Goal: Information Seeking & Learning: Check status

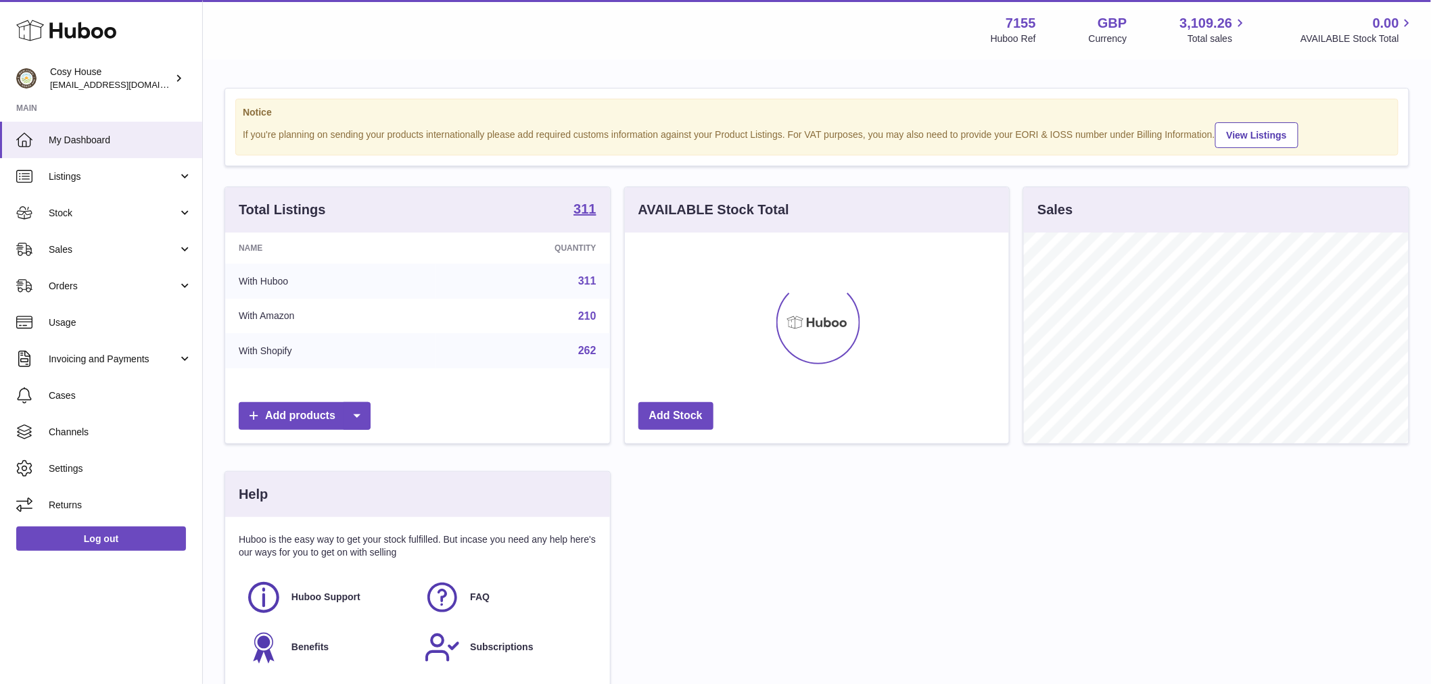
scroll to position [211, 384]
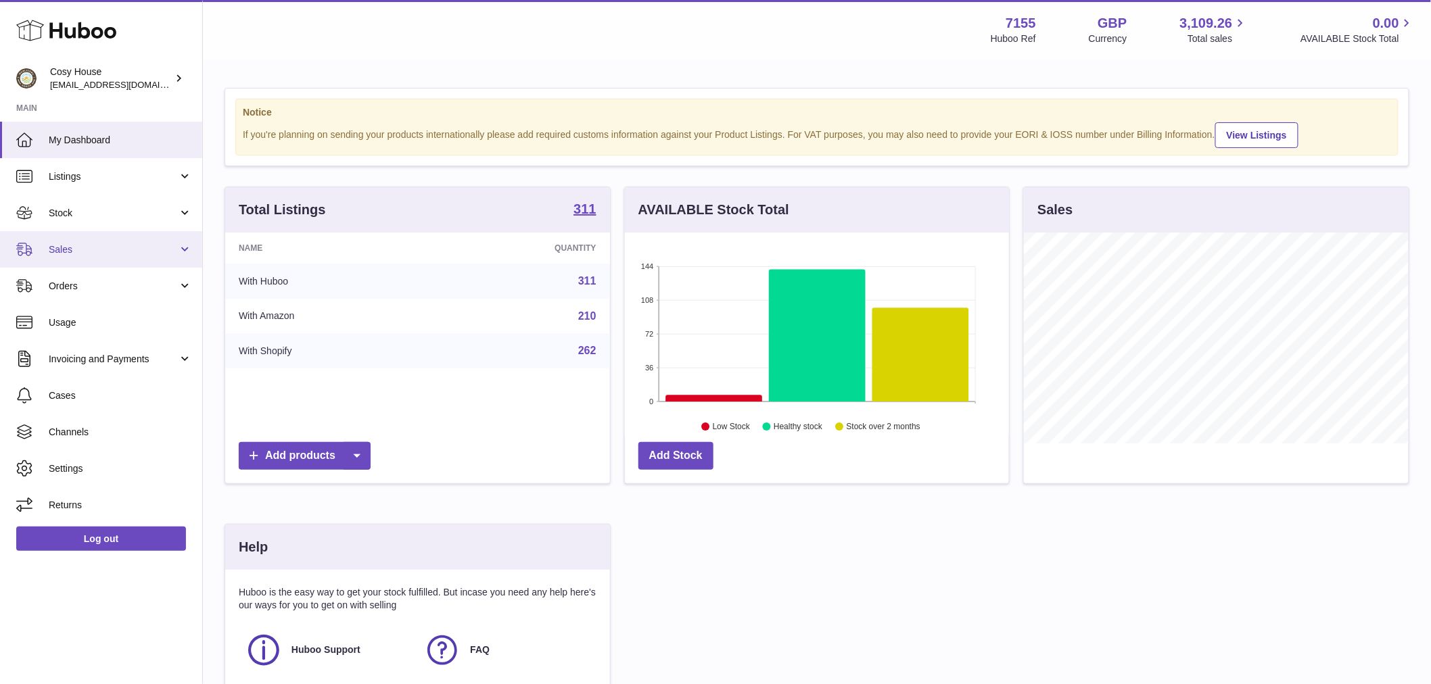
click at [133, 256] on span "Sales" at bounding box center [113, 249] width 129 height 13
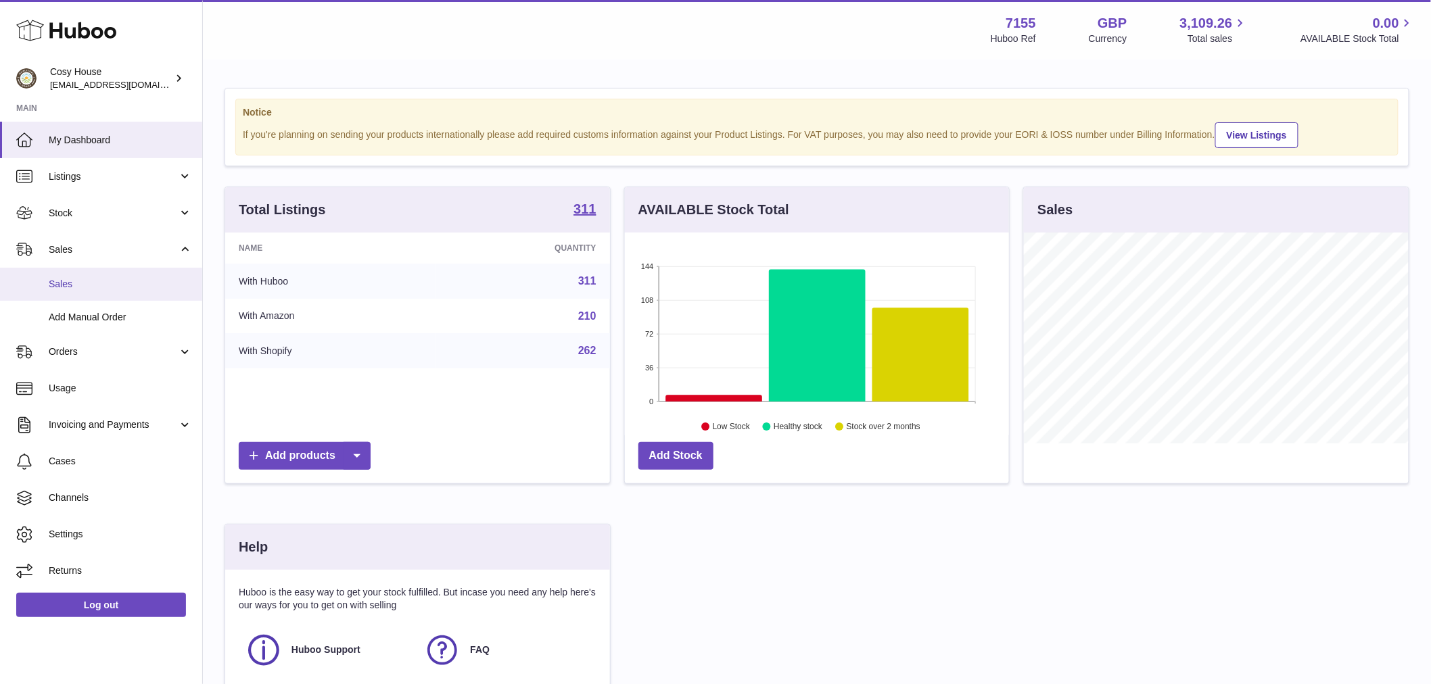
click at [85, 291] on span "Sales" at bounding box center [120, 284] width 143 height 13
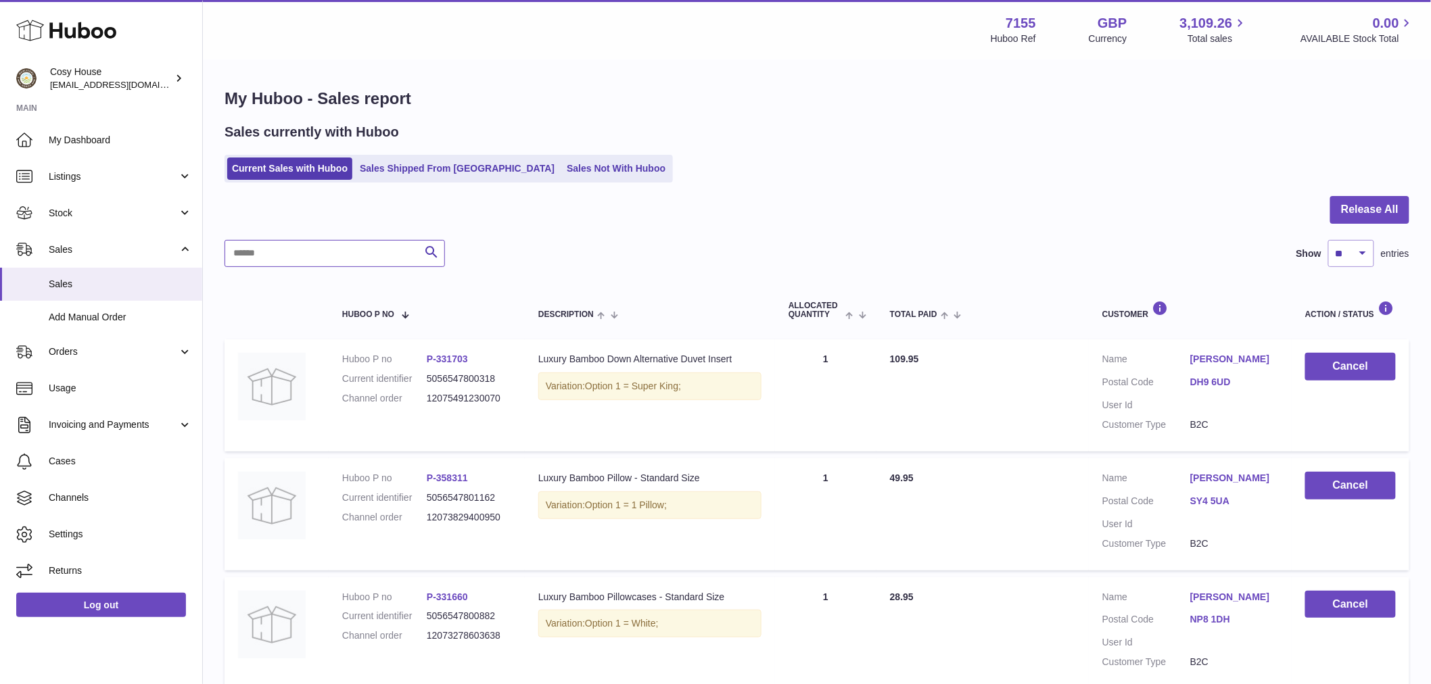
click at [308, 267] on input "text" at bounding box center [334, 253] width 220 height 27
paste input "**********"
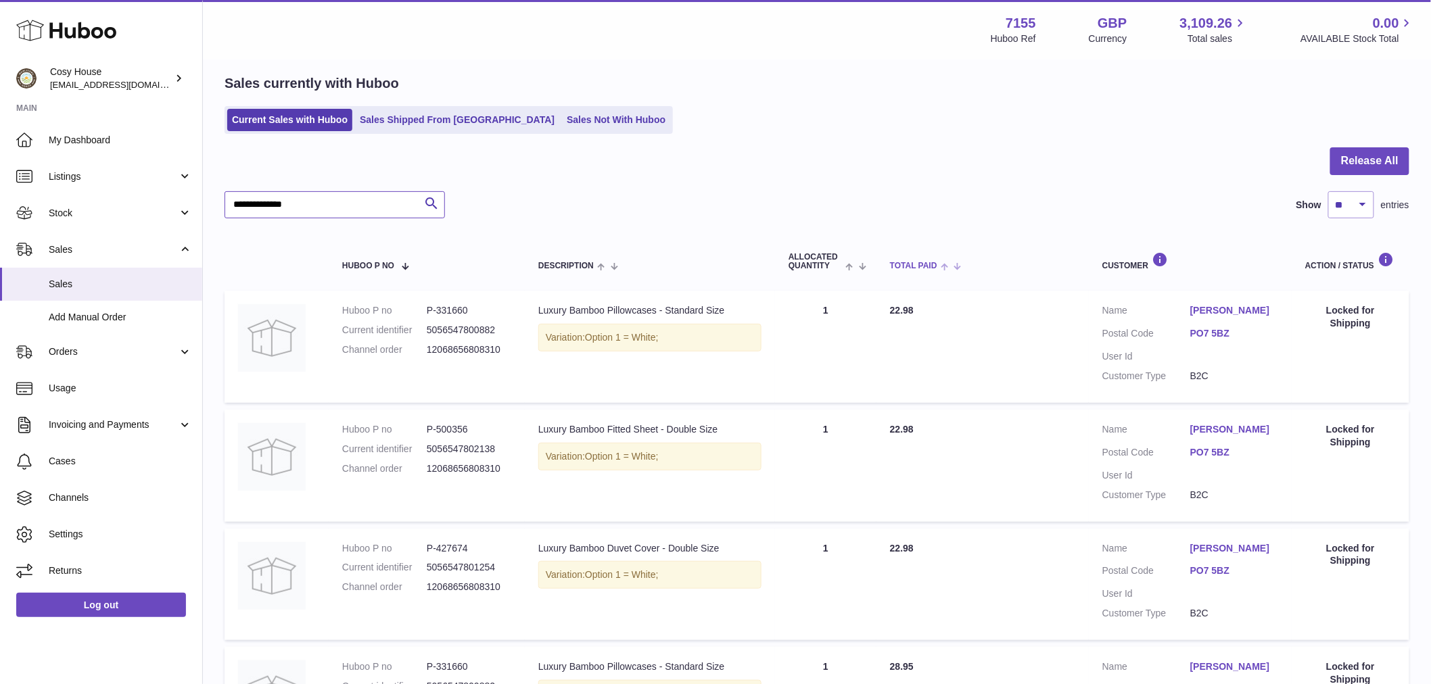
scroll to position [75, 0]
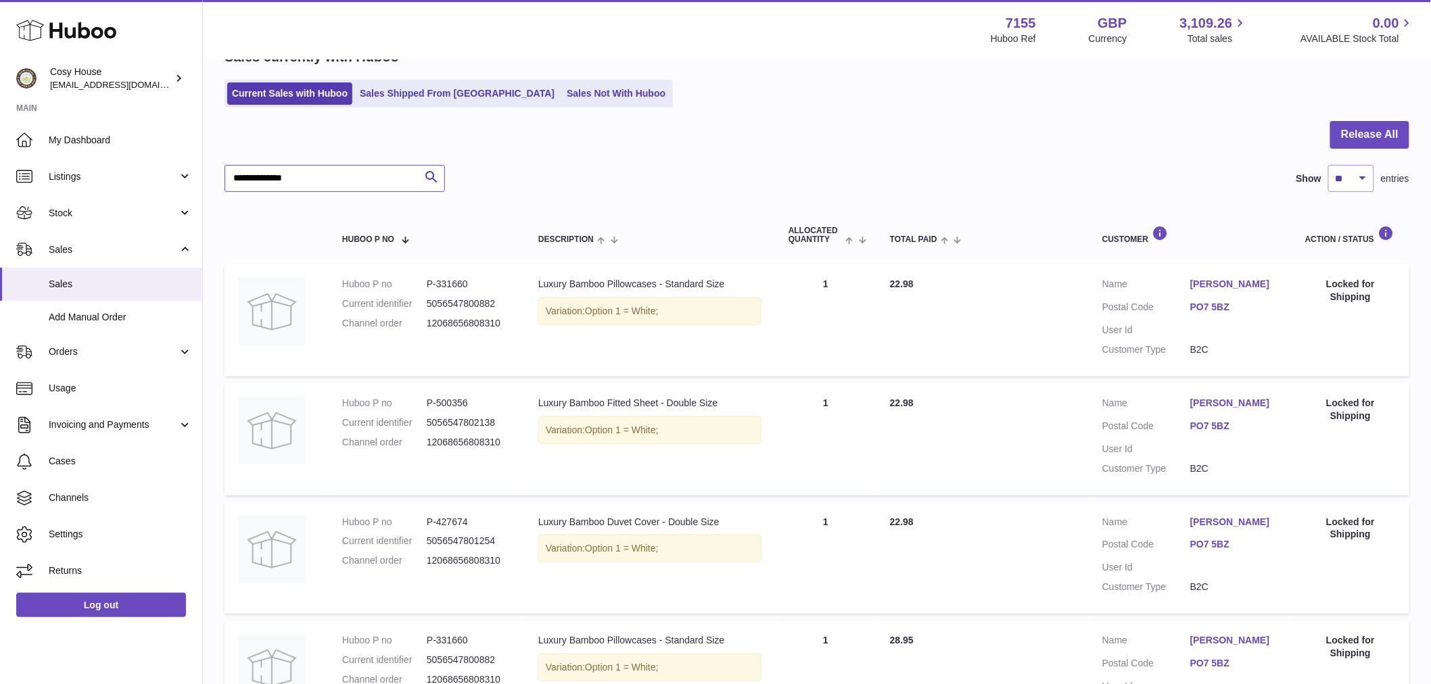
type input "**********"
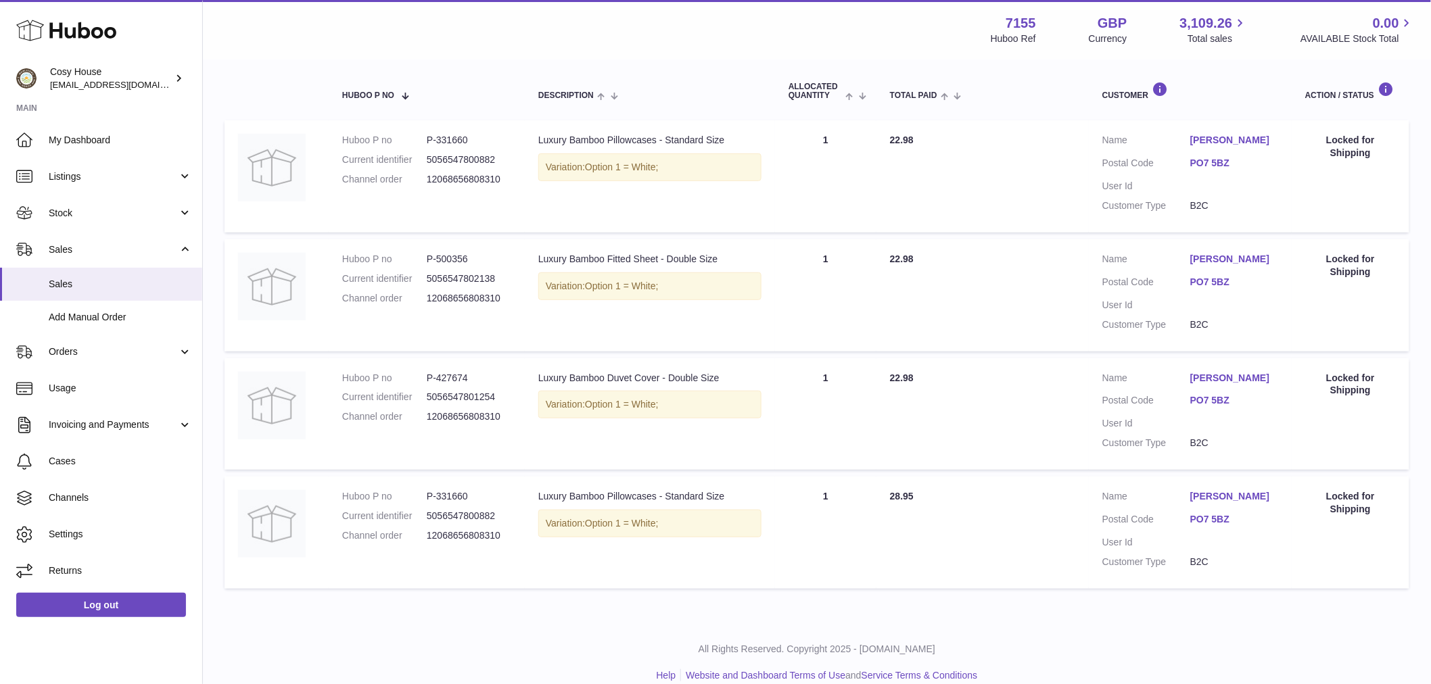
scroll to position [225, 0]
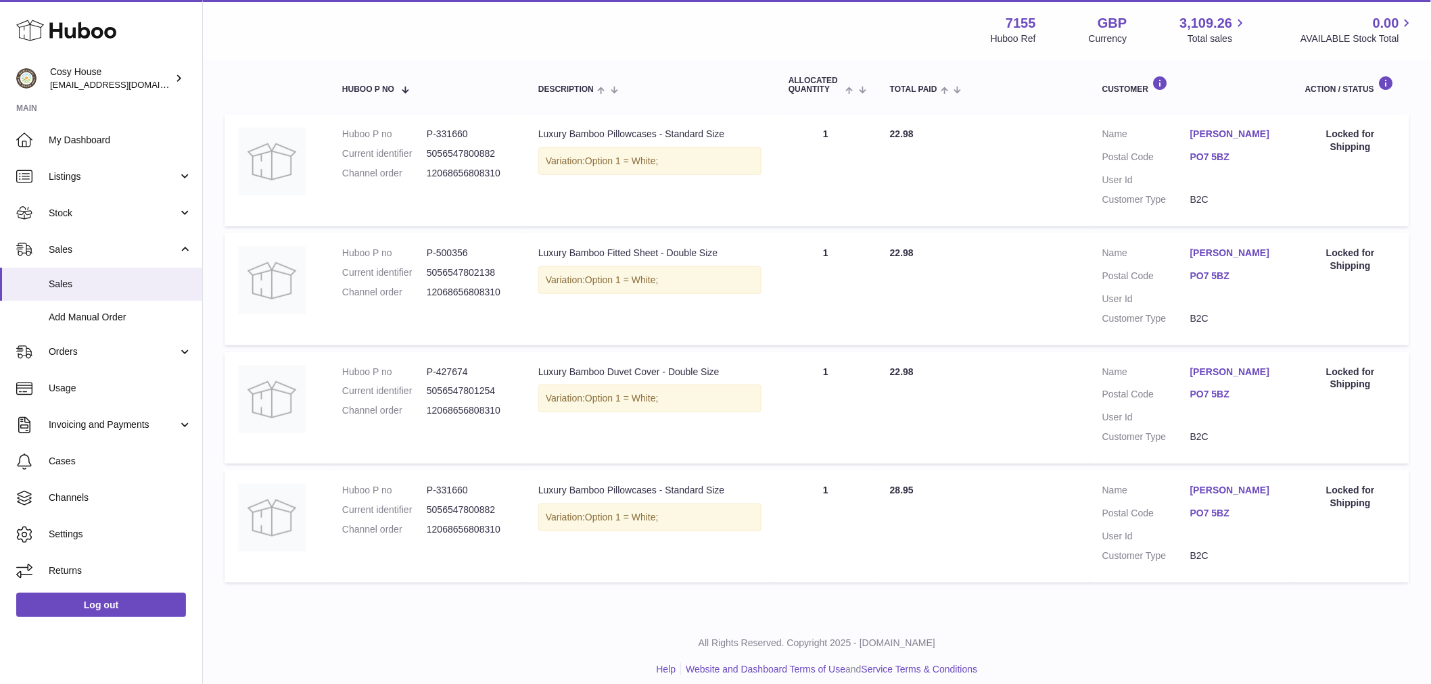
click at [1220, 283] on link "PO7 5BZ" at bounding box center [1234, 276] width 88 height 13
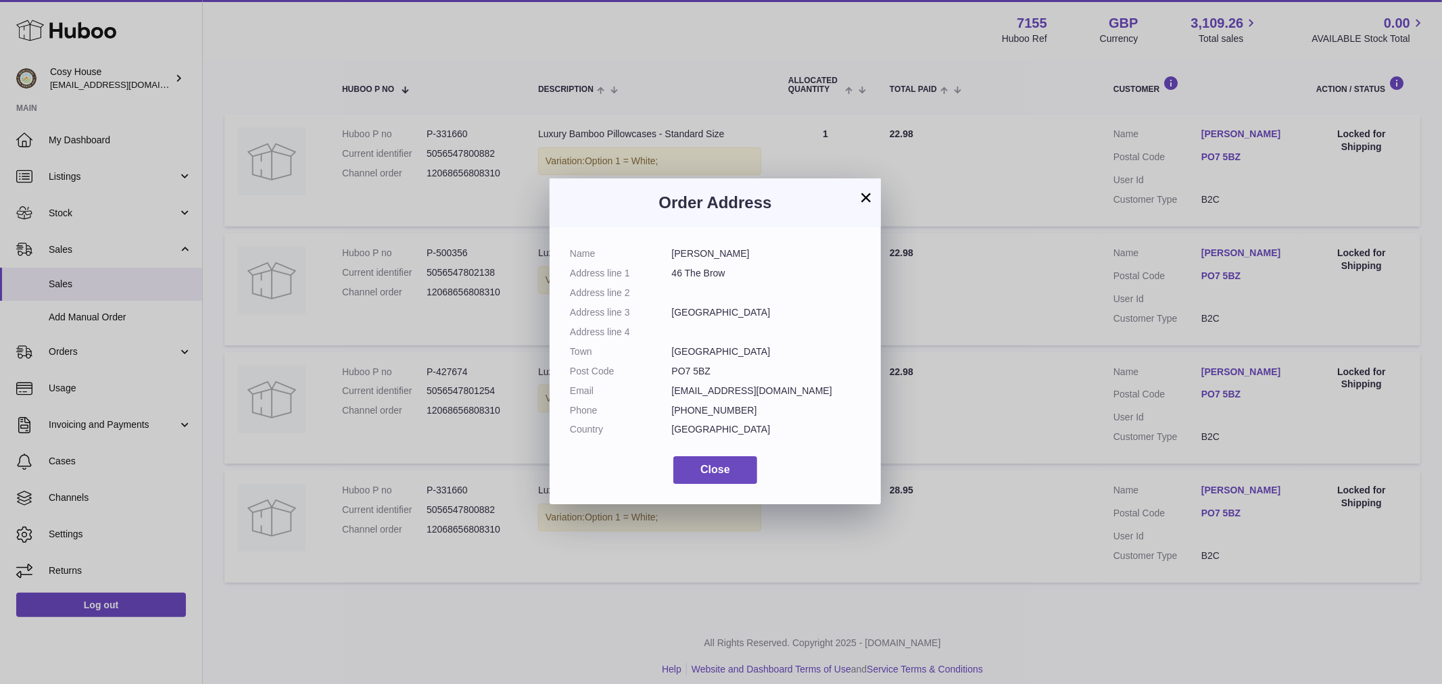
click at [863, 204] on button "×" at bounding box center [866, 197] width 16 height 16
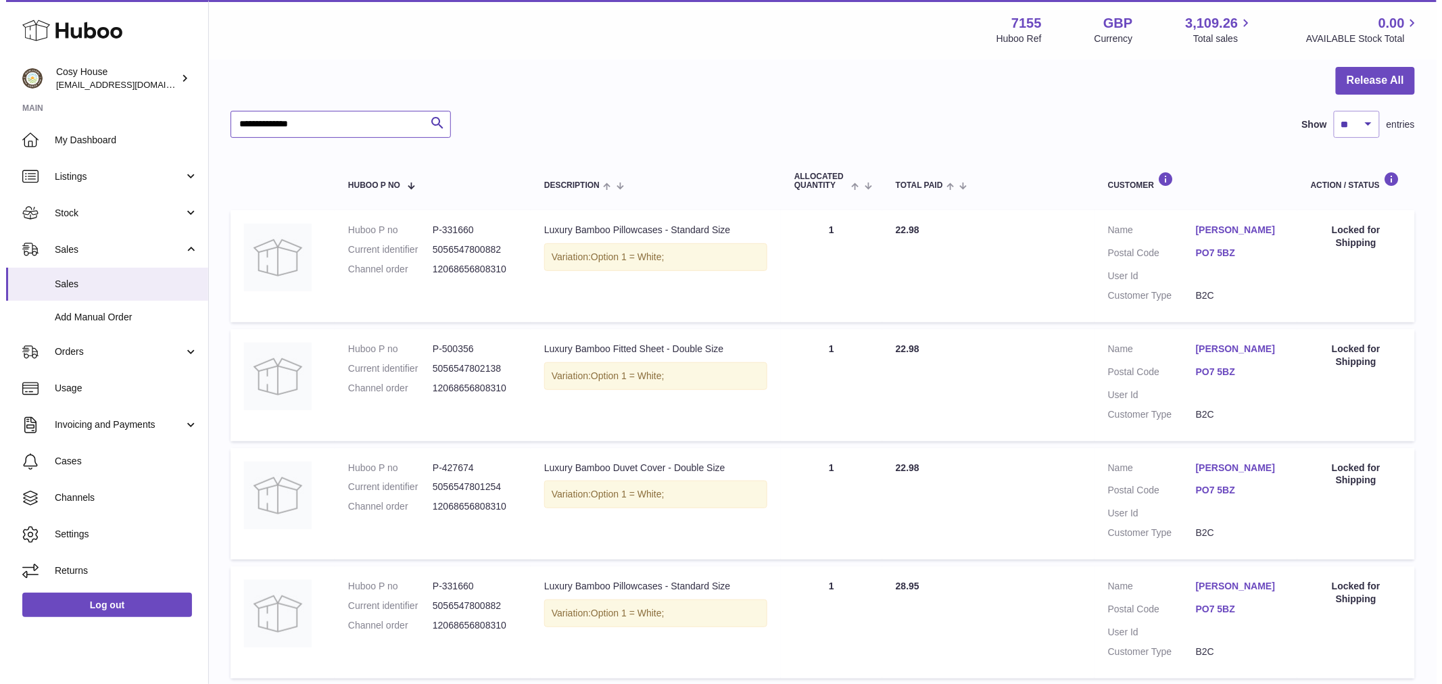
scroll to position [0, 0]
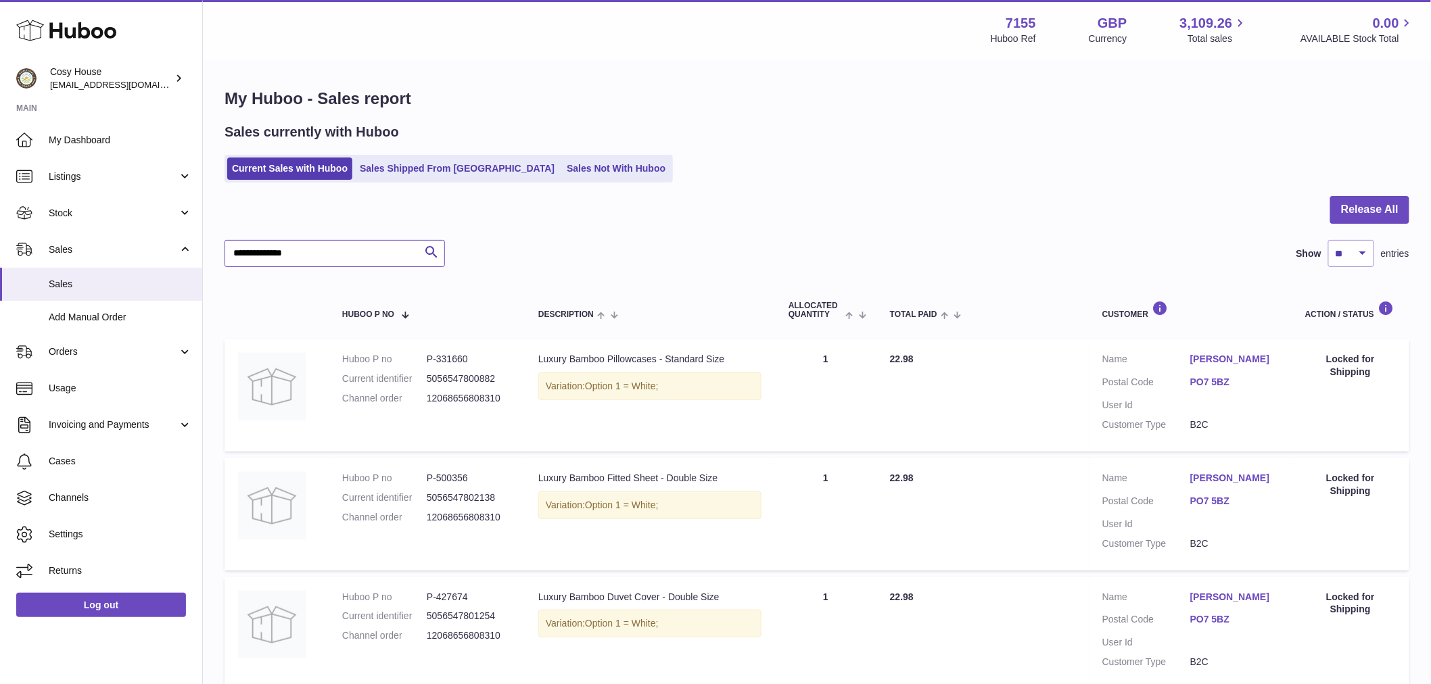
click at [273, 267] on input "**********" at bounding box center [334, 253] width 220 height 27
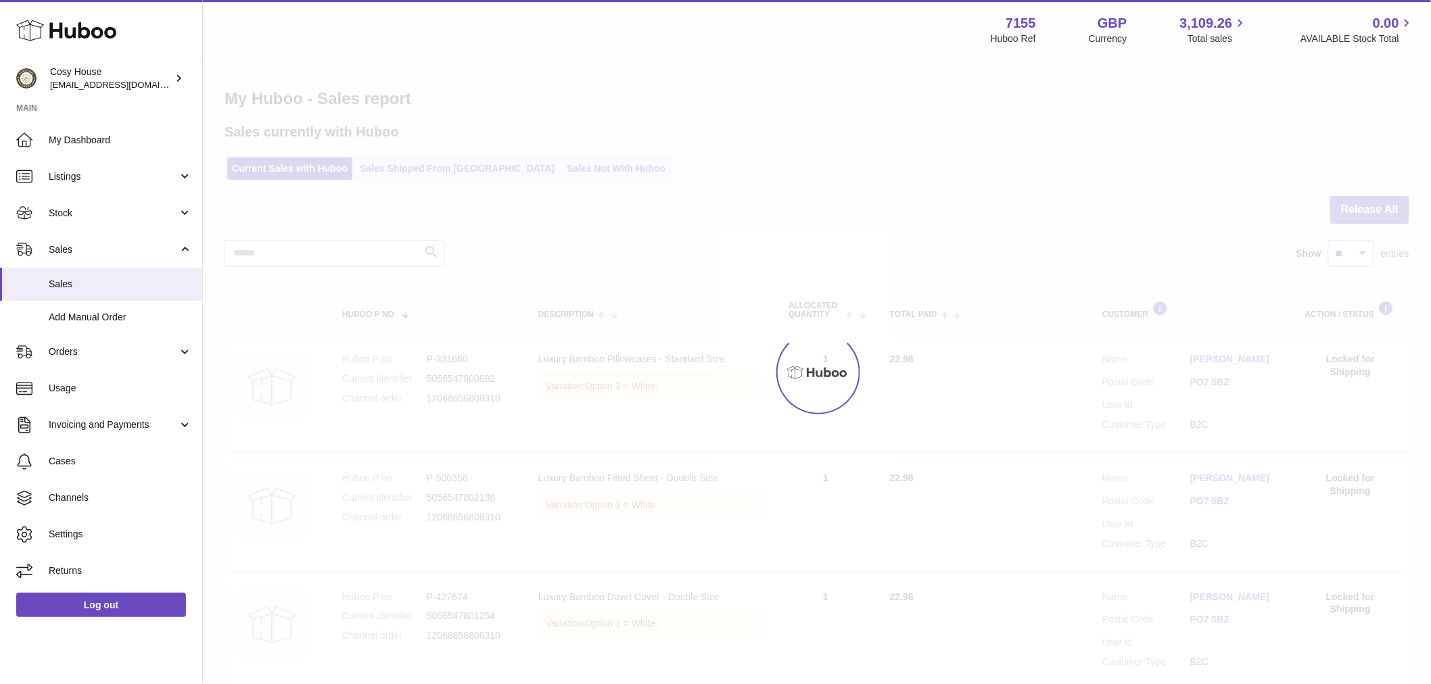
drag, startPoint x: 945, startPoint y: 172, endPoint x: 992, endPoint y: 166, distance: 47.8
click at [951, 156] on div at bounding box center [817, 372] width 1228 height 623
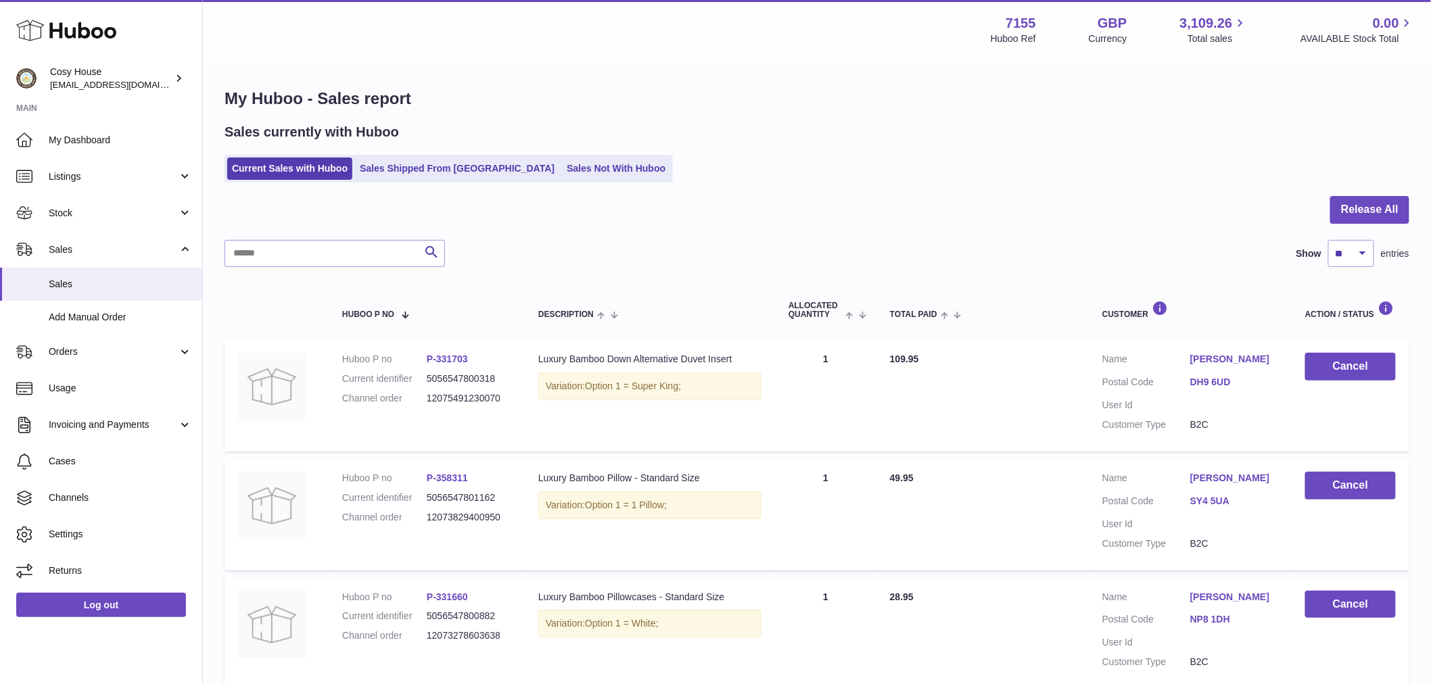
drag, startPoint x: 1174, startPoint y: 385, endPoint x: 1267, endPoint y: 389, distance: 93.4
click at [1267, 389] on dl "Customer Name Sue Saywell Postal Code DH9 6UD User Id Customer Type B2C" at bounding box center [1190, 395] width 176 height 85
copy dl "[PERSON_NAME]"
click at [427, 405] on dd "12075491230070" at bounding box center [469, 398] width 85 height 13
drag, startPoint x: 427, startPoint y: 448, endPoint x: 447, endPoint y: 464, distance: 26.0
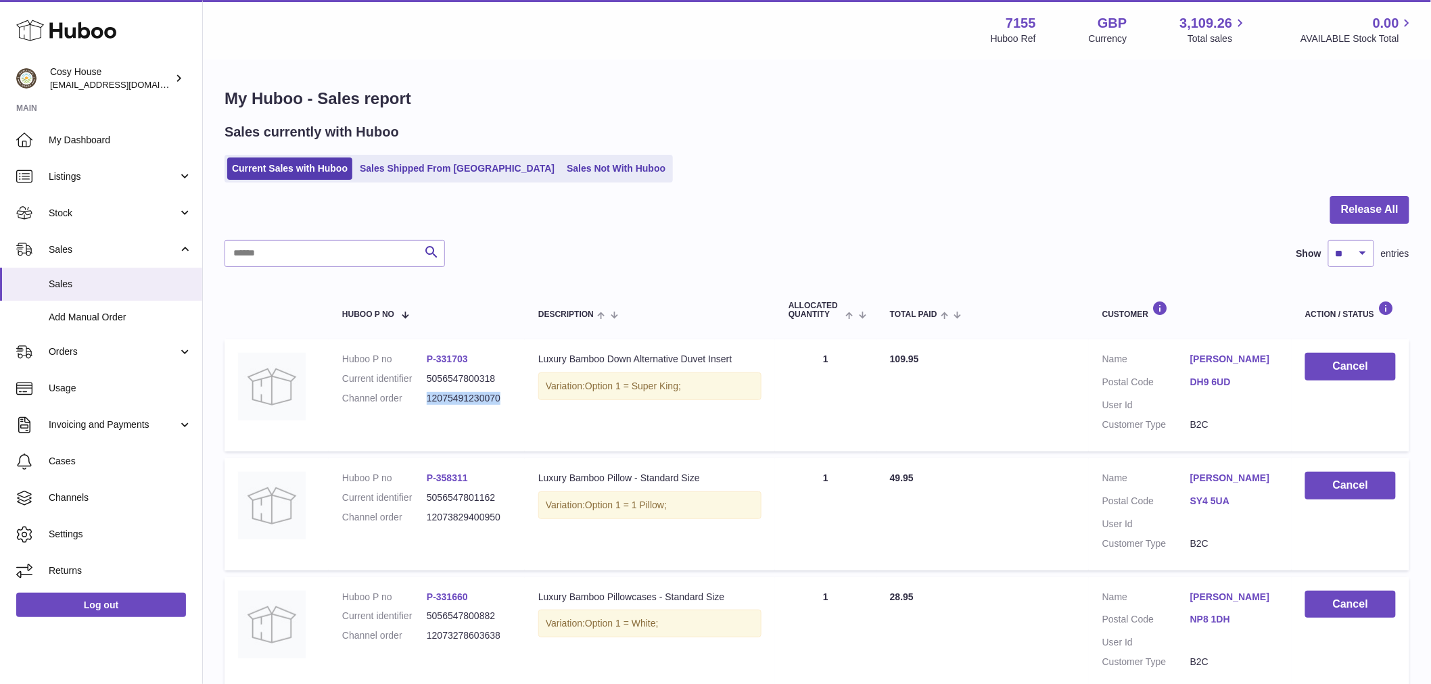
click at [447, 405] on dd "12075491230070" at bounding box center [469, 398] width 85 height 13
copy dd "12075491230070"
drag, startPoint x: 336, startPoint y: 444, endPoint x: 455, endPoint y: 468, distance: 121.3
click at [455, 452] on td "Huboo P no P-331703 Current identifier 5056547800318 Channel order 120754912300…" at bounding box center [427, 395] width 196 height 112
click at [476, 405] on dd "12075491230070" at bounding box center [469, 398] width 85 height 13
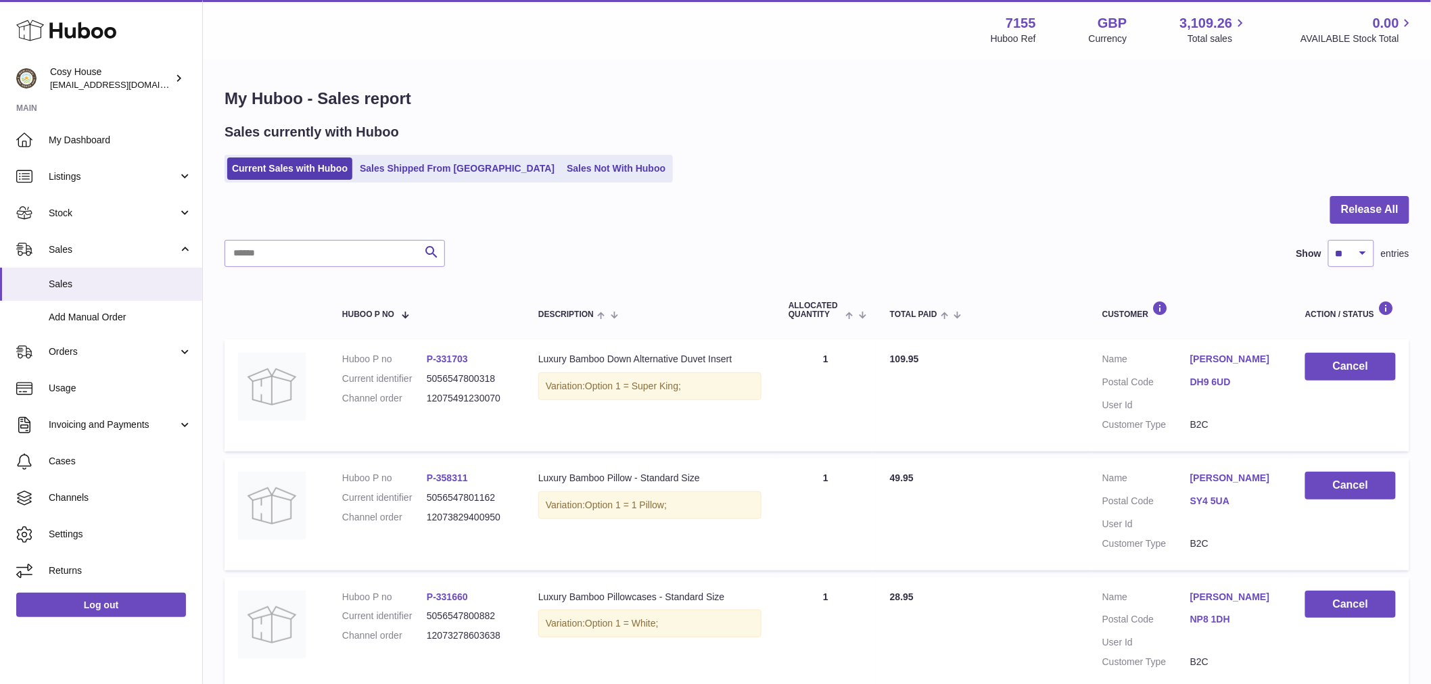
click at [445, 405] on dd "12075491230070" at bounding box center [469, 398] width 85 height 13
drag, startPoint x: 445, startPoint y: 446, endPoint x: 449, endPoint y: 458, distance: 12.8
click at [449, 405] on dd "12075491230070" at bounding box center [469, 398] width 85 height 13
copy dd "12075491230070"
click at [1211, 389] on link "DH9 6UD" at bounding box center [1234, 382] width 88 height 13
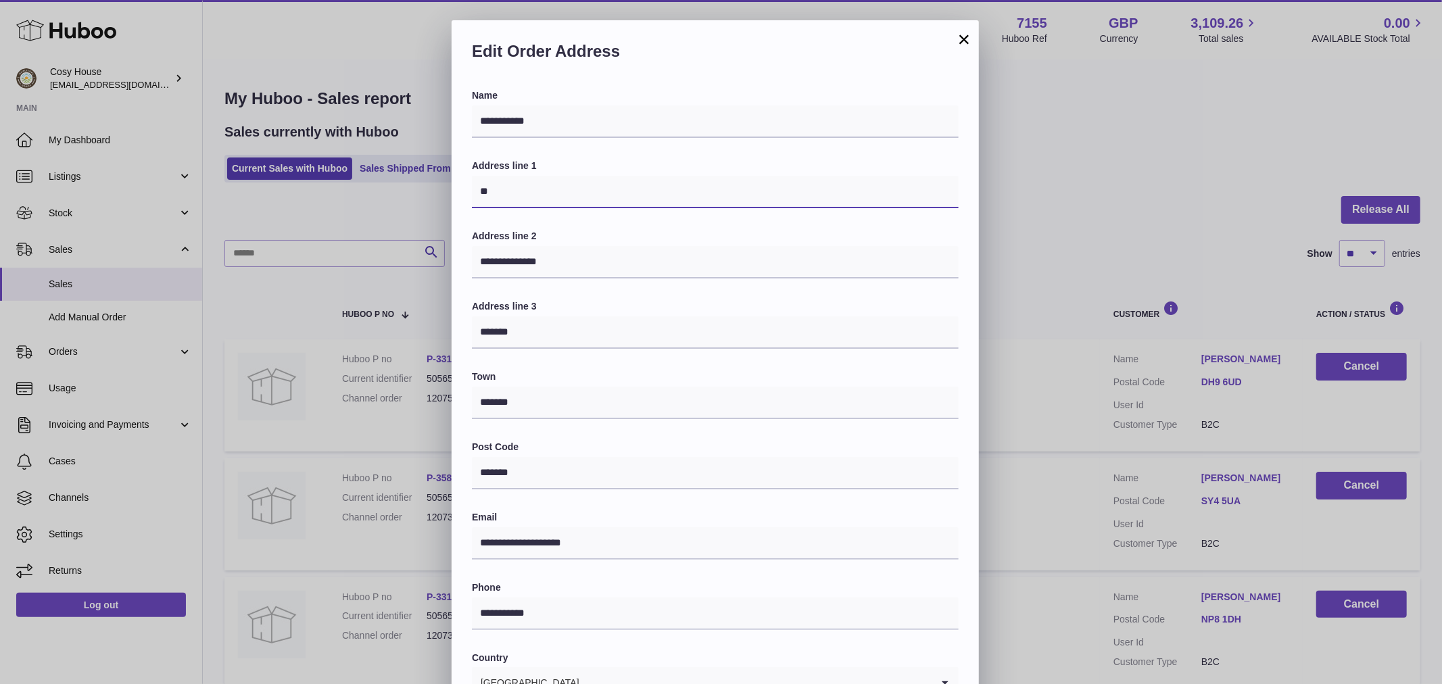
click at [522, 201] on input "**" at bounding box center [715, 192] width 487 height 32
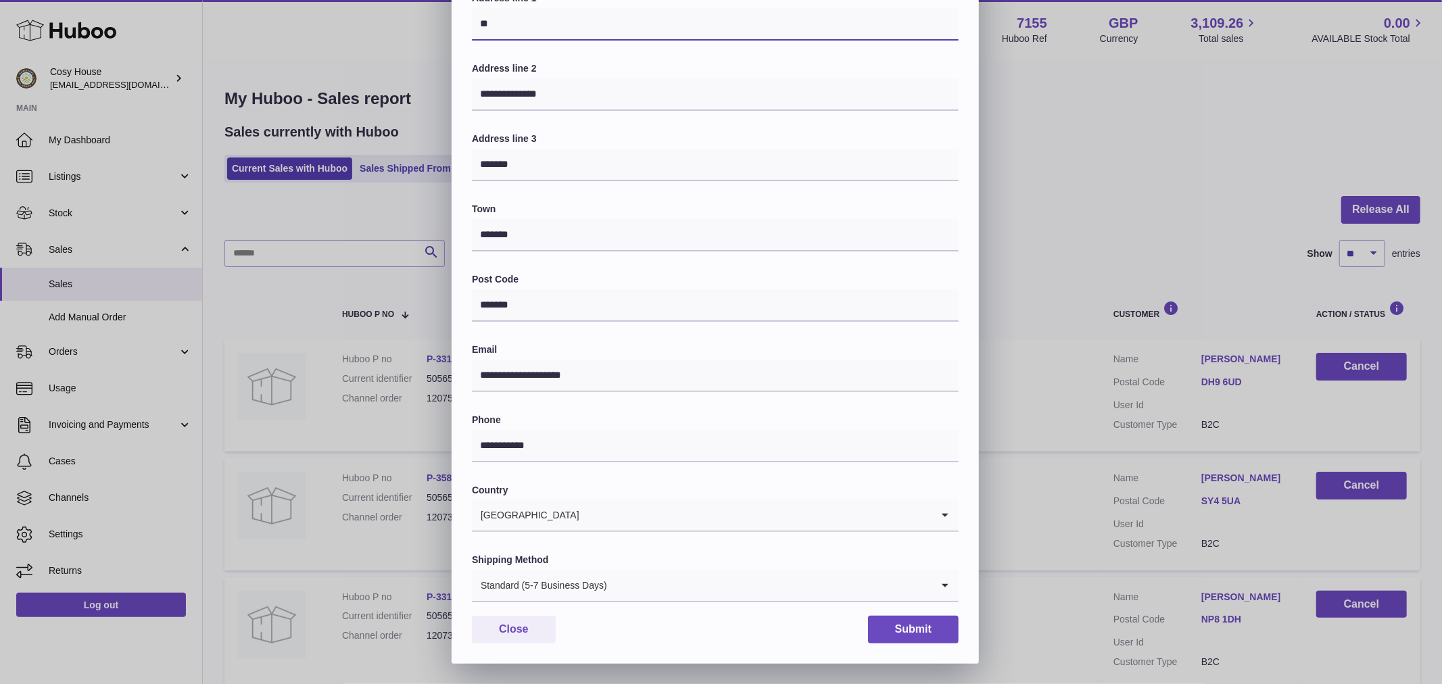
scroll to position [208, 0]
click at [938, 591] on icon "Search for option" at bounding box center [945, 585] width 27 height 31
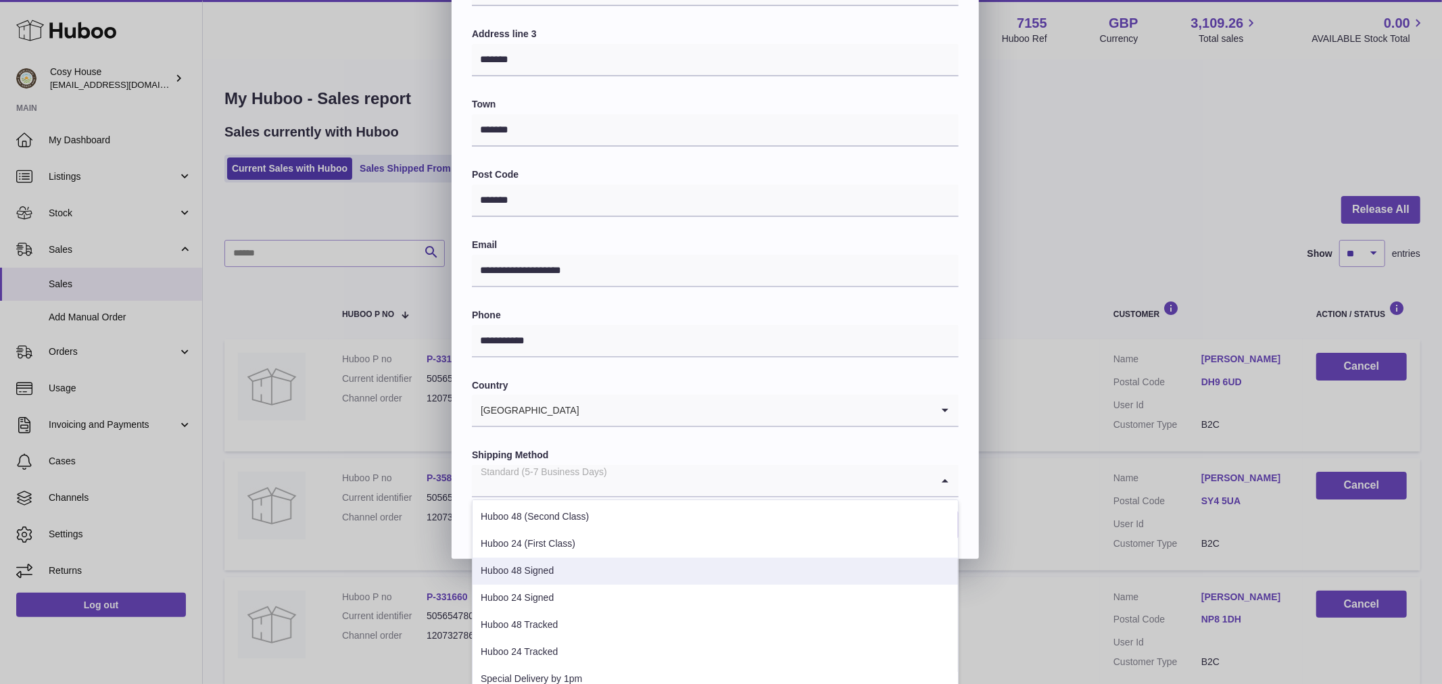
scroll to position [358, 0]
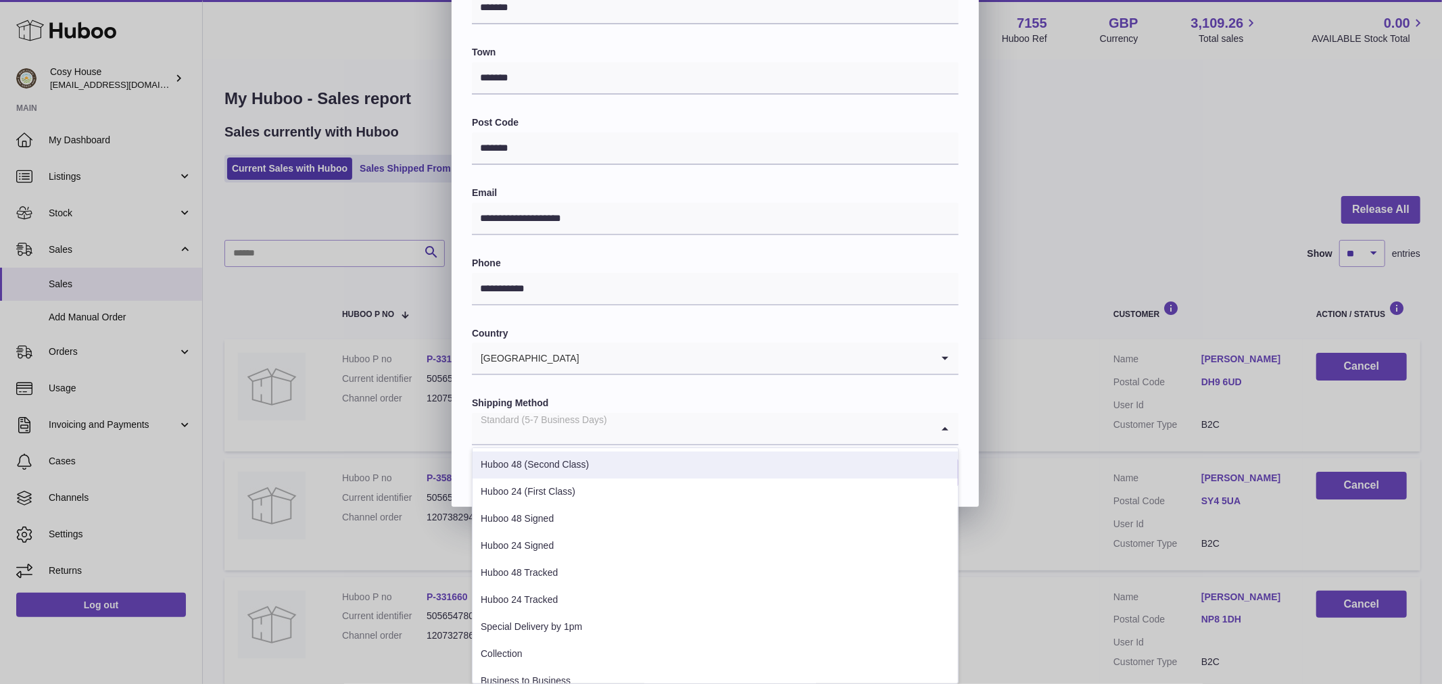
click at [455, 487] on div "**********" at bounding box center [715, 136] width 527 height 742
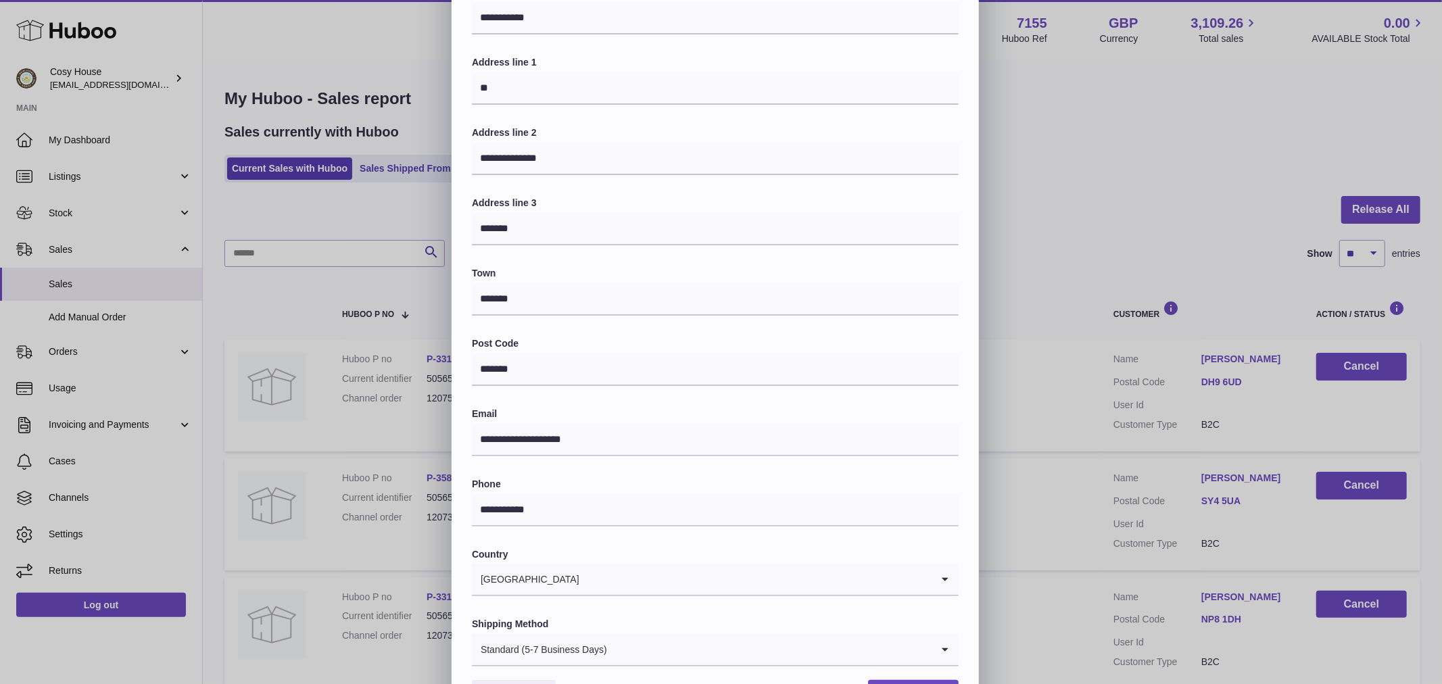
scroll to position [0, 0]
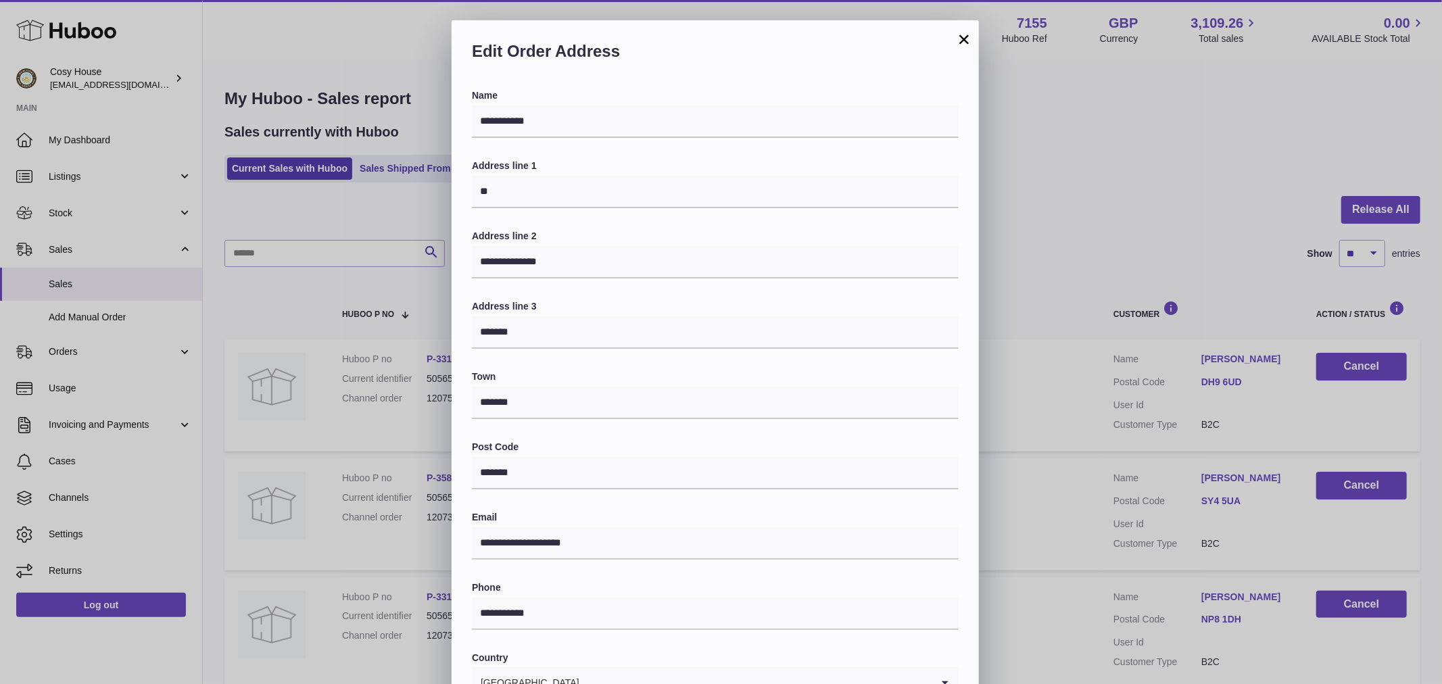
click at [963, 42] on button "×" at bounding box center [964, 39] width 16 height 16
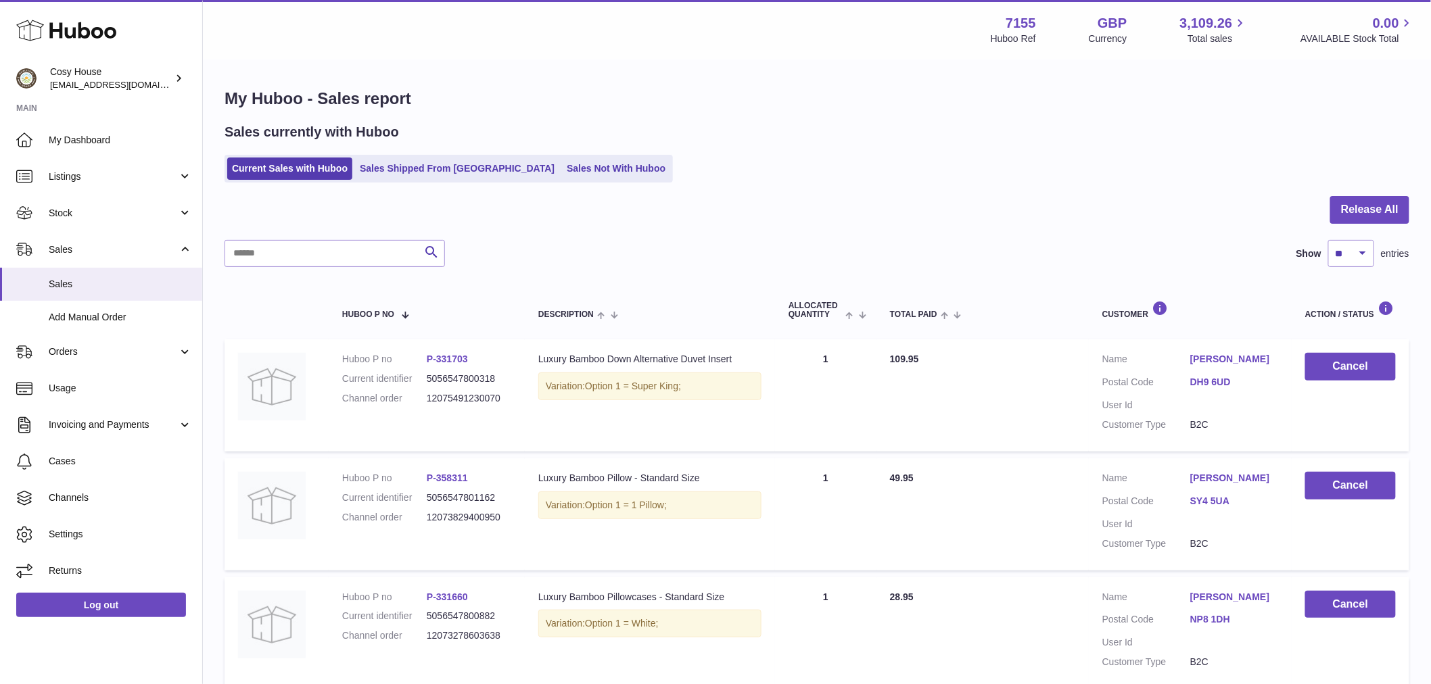
click at [1226, 366] on link "[PERSON_NAME]" at bounding box center [1234, 359] width 88 height 13
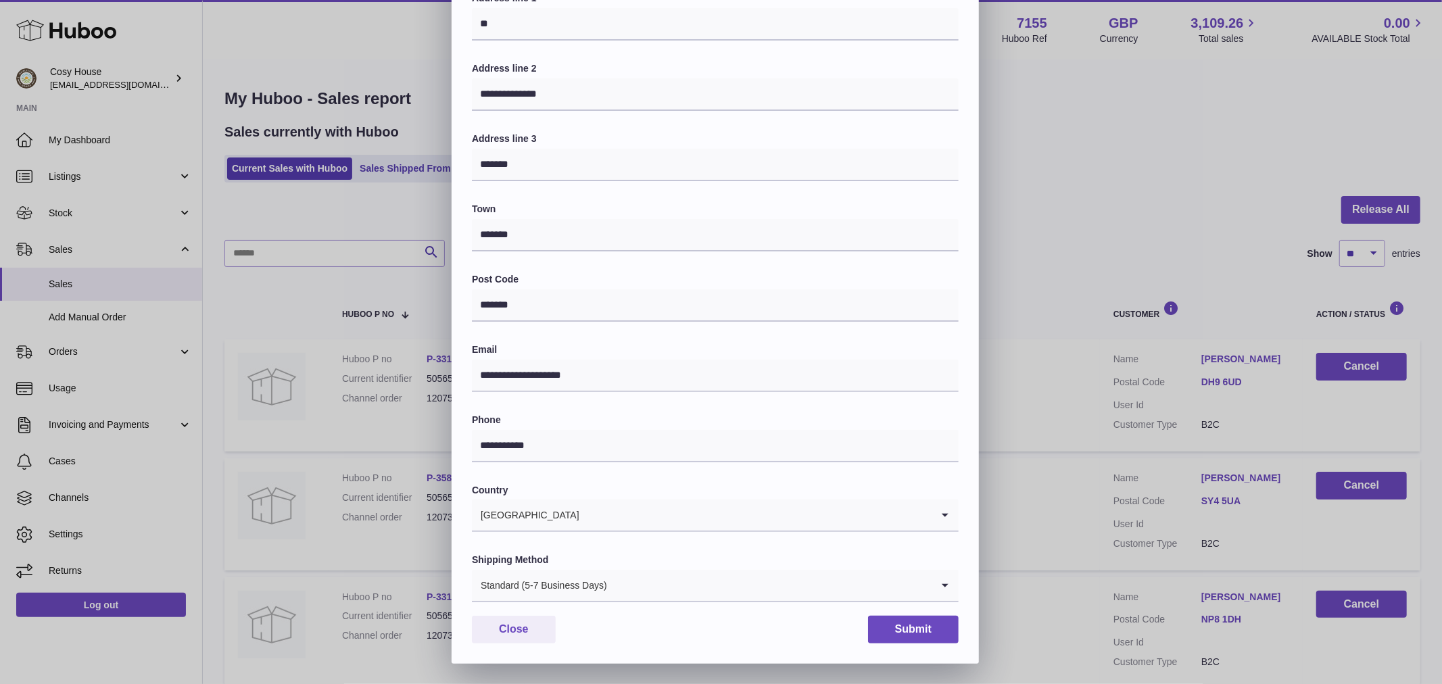
scroll to position [208, 0]
click at [792, 579] on input "Search for option" at bounding box center [770, 585] width 324 height 31
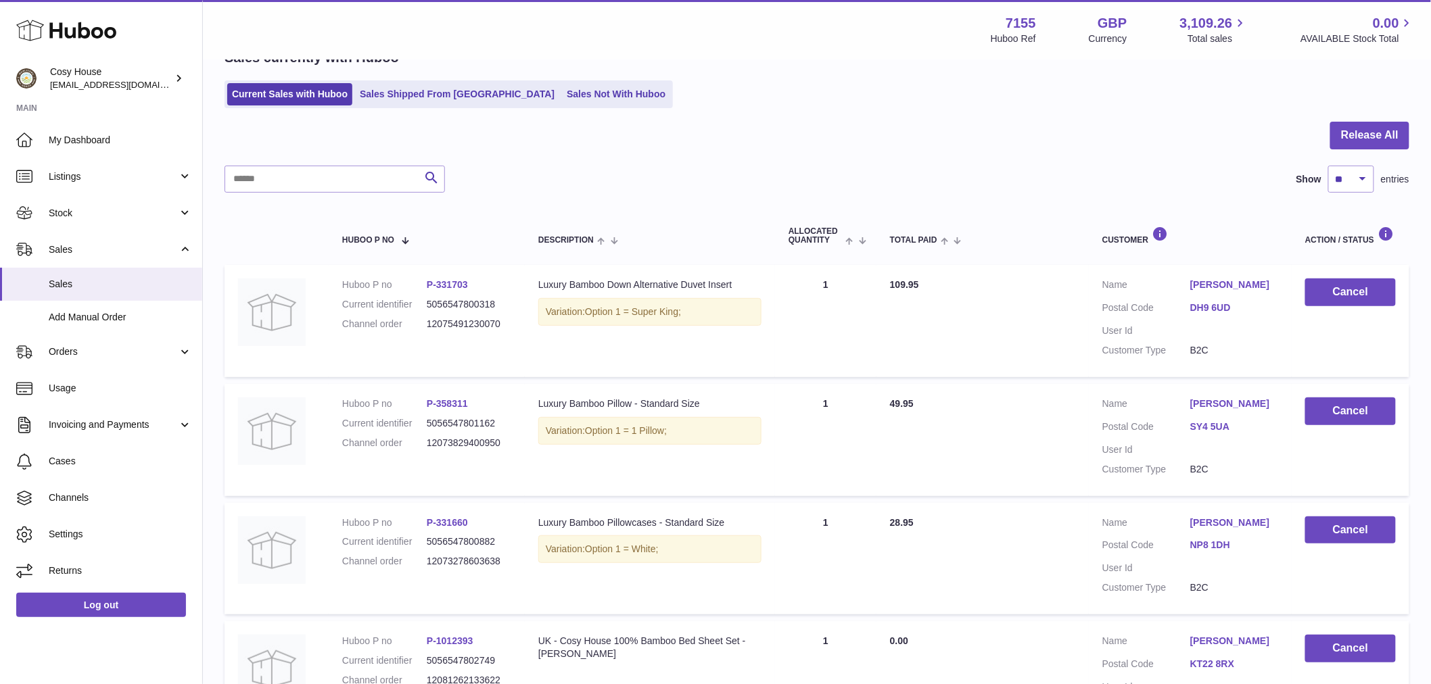
scroll to position [0, 0]
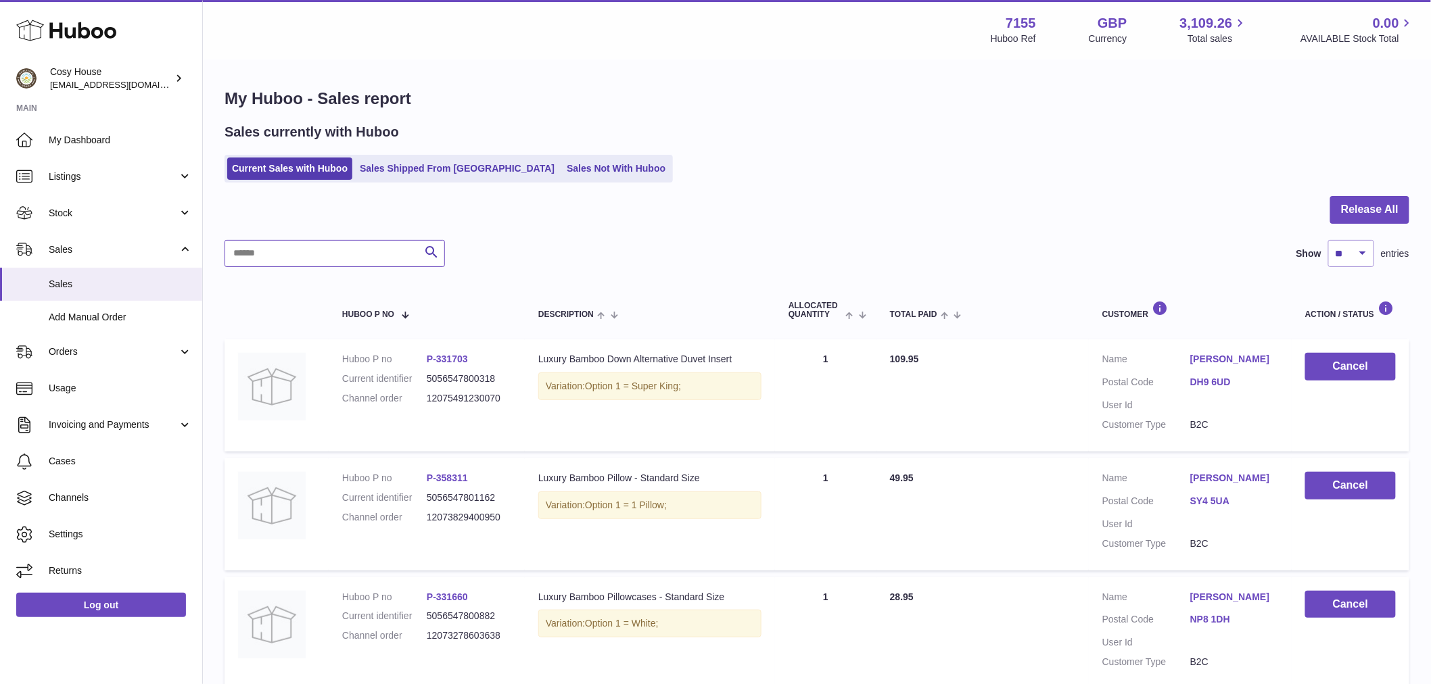
click at [302, 267] on input "text" at bounding box center [334, 253] width 220 height 27
paste input "**********"
type input "**********"
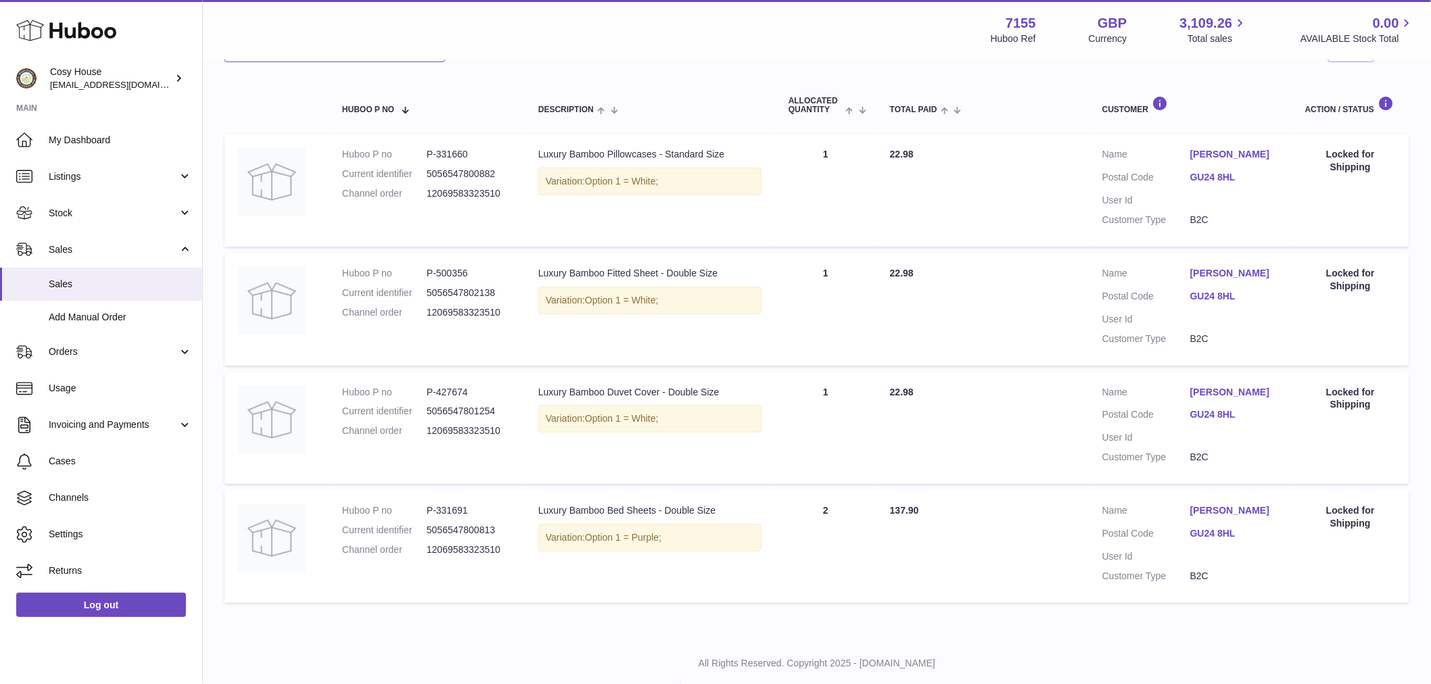
scroll to position [178, 0]
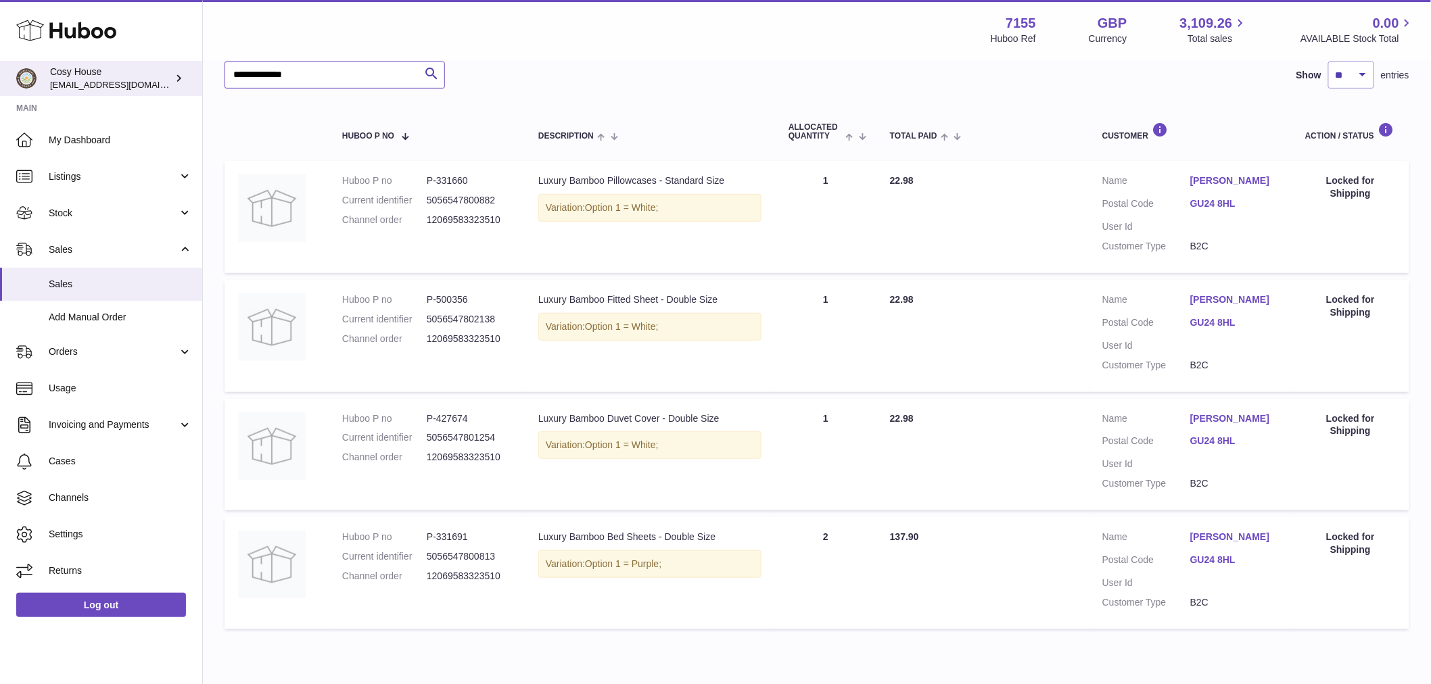
drag, startPoint x: 362, startPoint y: 98, endPoint x: 27, endPoint y: 96, distance: 334.7
click at [24, 95] on div "**********" at bounding box center [715, 282] width 1431 height 921
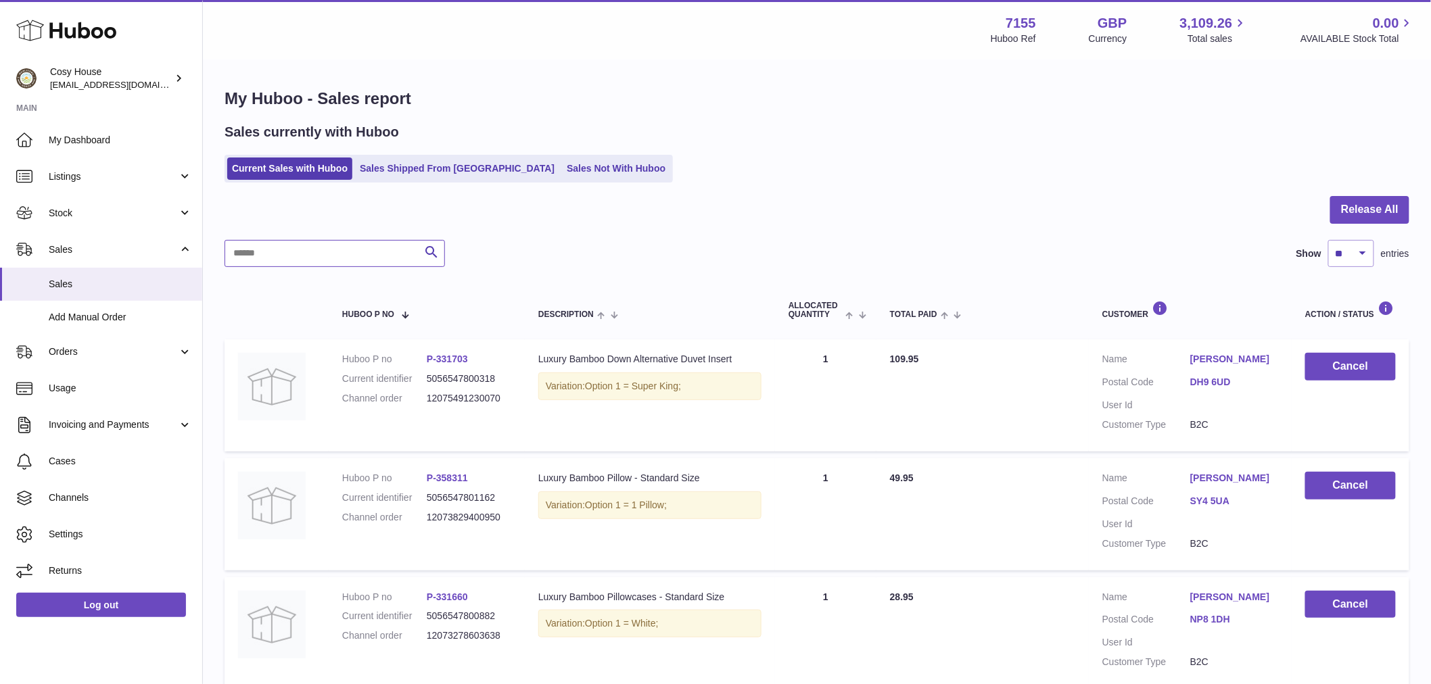
click at [306, 267] on input "text" at bounding box center [334, 253] width 220 height 27
paste input "**********"
type input "**********"
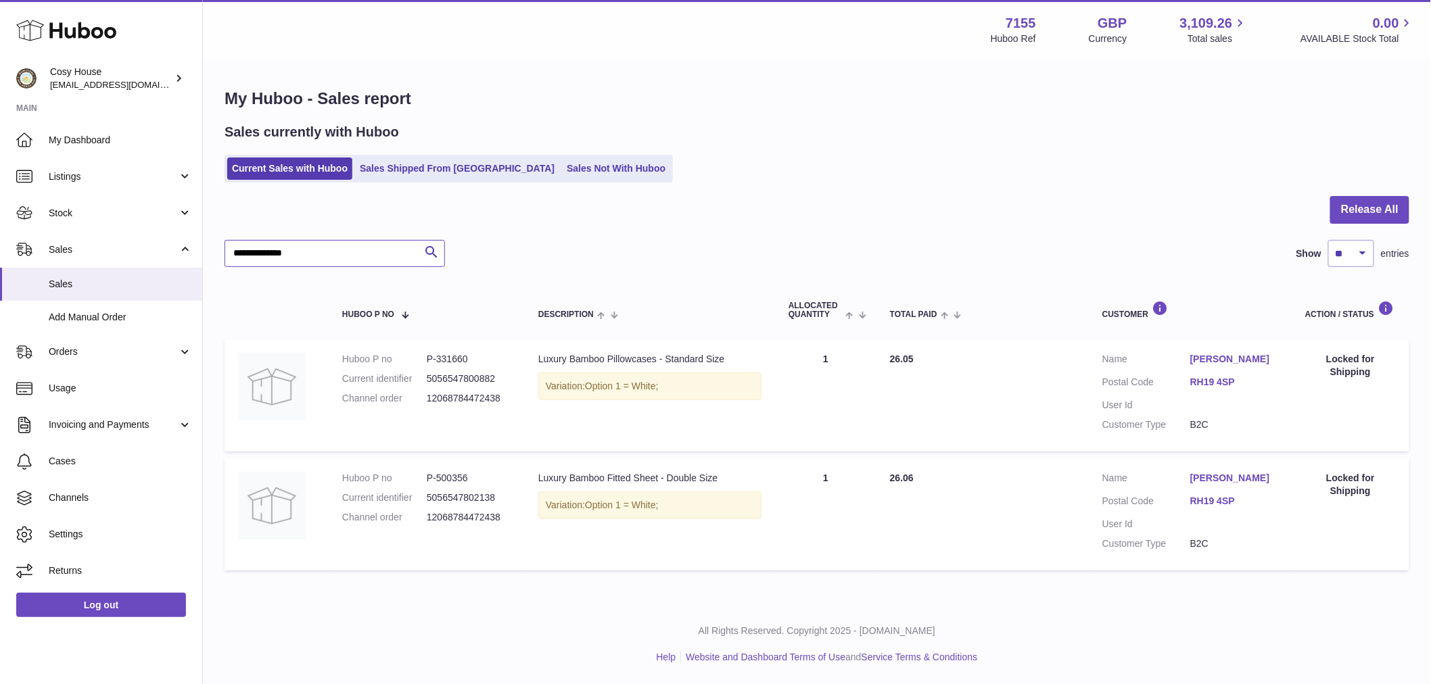
scroll to position [88, 0]
drag, startPoint x: 286, startPoint y: 189, endPoint x: 170, endPoint y: 215, distance: 119.1
click at [166, 211] on div "**********" at bounding box center [715, 342] width 1431 height 684
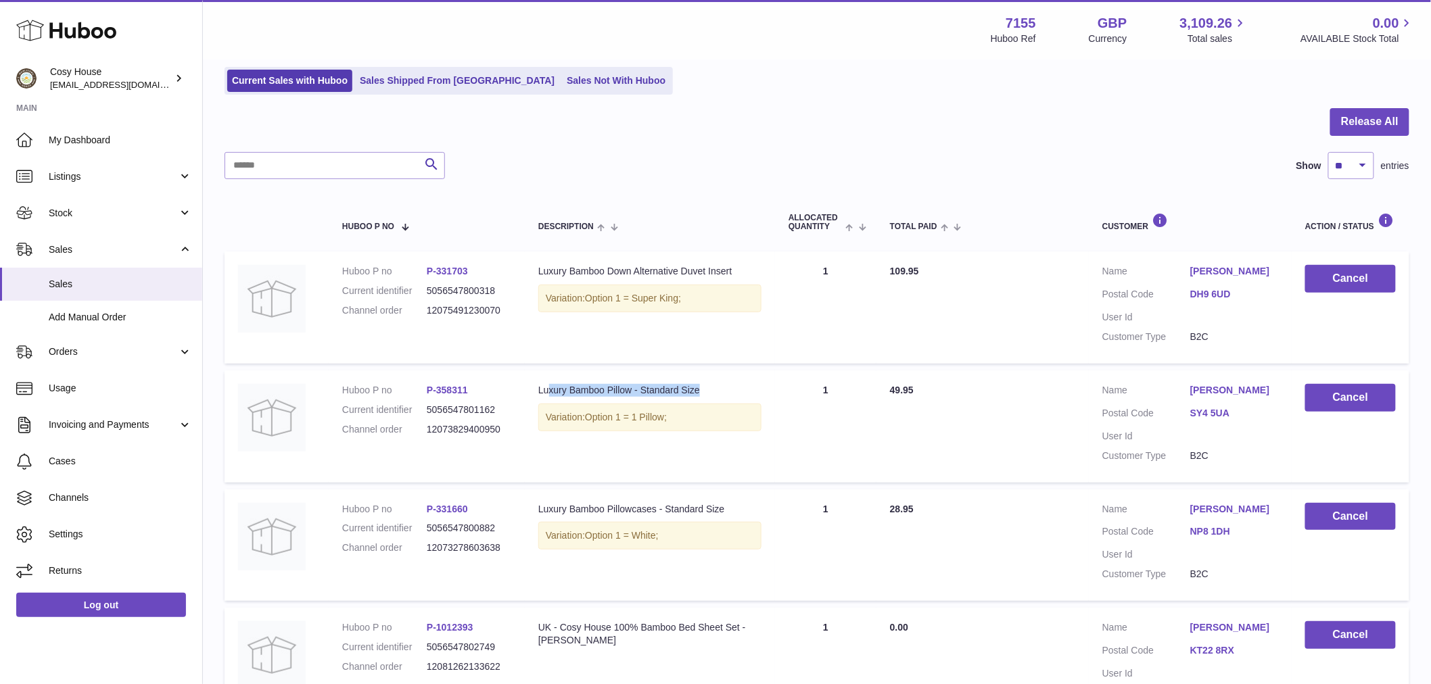
drag, startPoint x: 746, startPoint y: 433, endPoint x: 551, endPoint y: 433, distance: 195.4
click at [551, 397] on div "Luxury Bamboo Pillow - Standard Size" at bounding box center [649, 390] width 223 height 13
click at [339, 179] on input "text" at bounding box center [334, 165] width 220 height 27
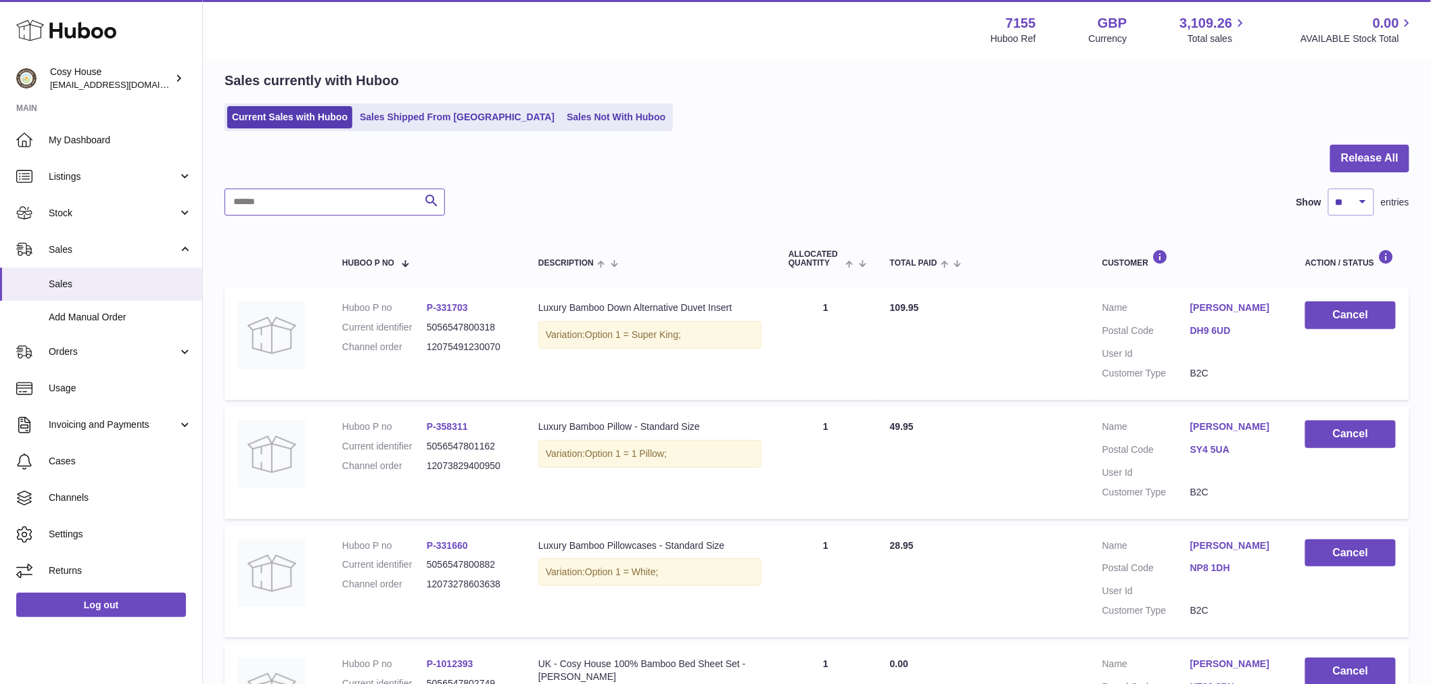
scroll to position [75, 0]
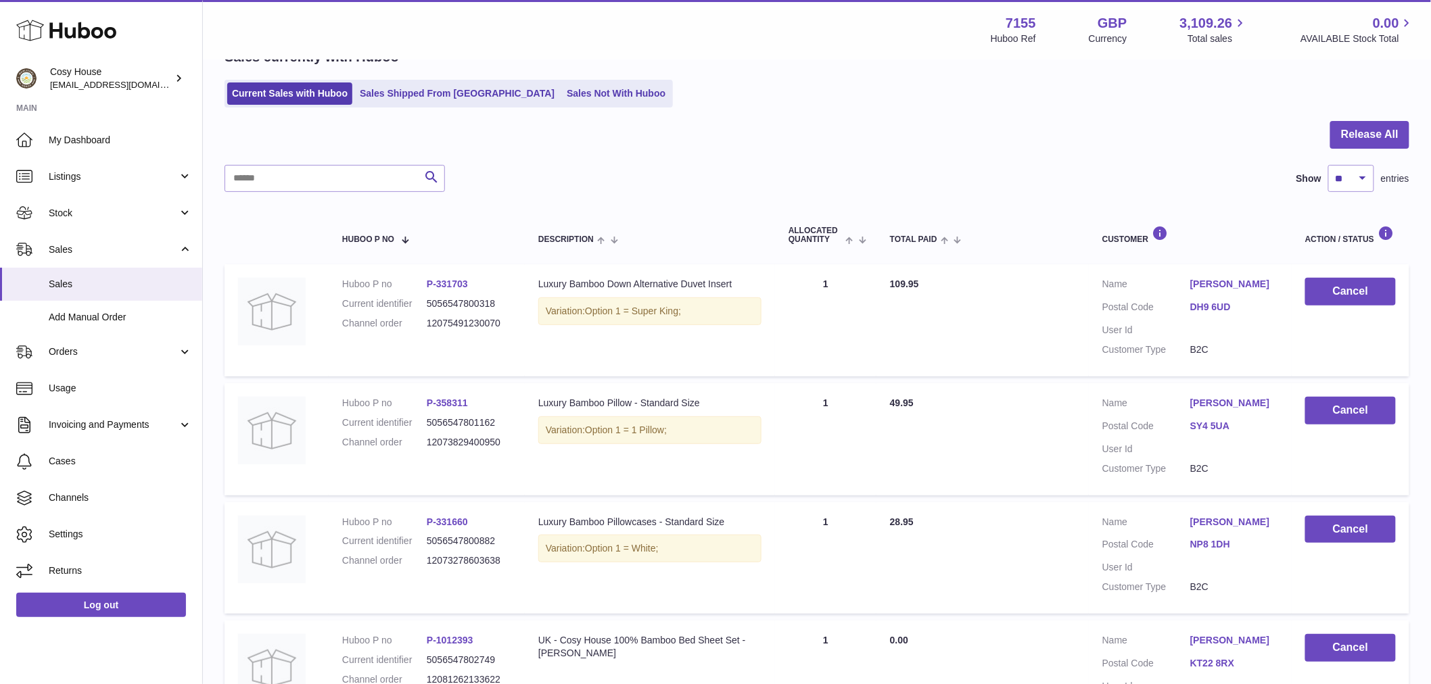
drag, startPoint x: 327, startPoint y: 371, endPoint x: 484, endPoint y: 383, distance: 158.0
click at [484, 377] on td "Huboo P no P-331703 Current identifier 5056547800318 Channel order 120754912300…" at bounding box center [427, 320] width 196 height 112
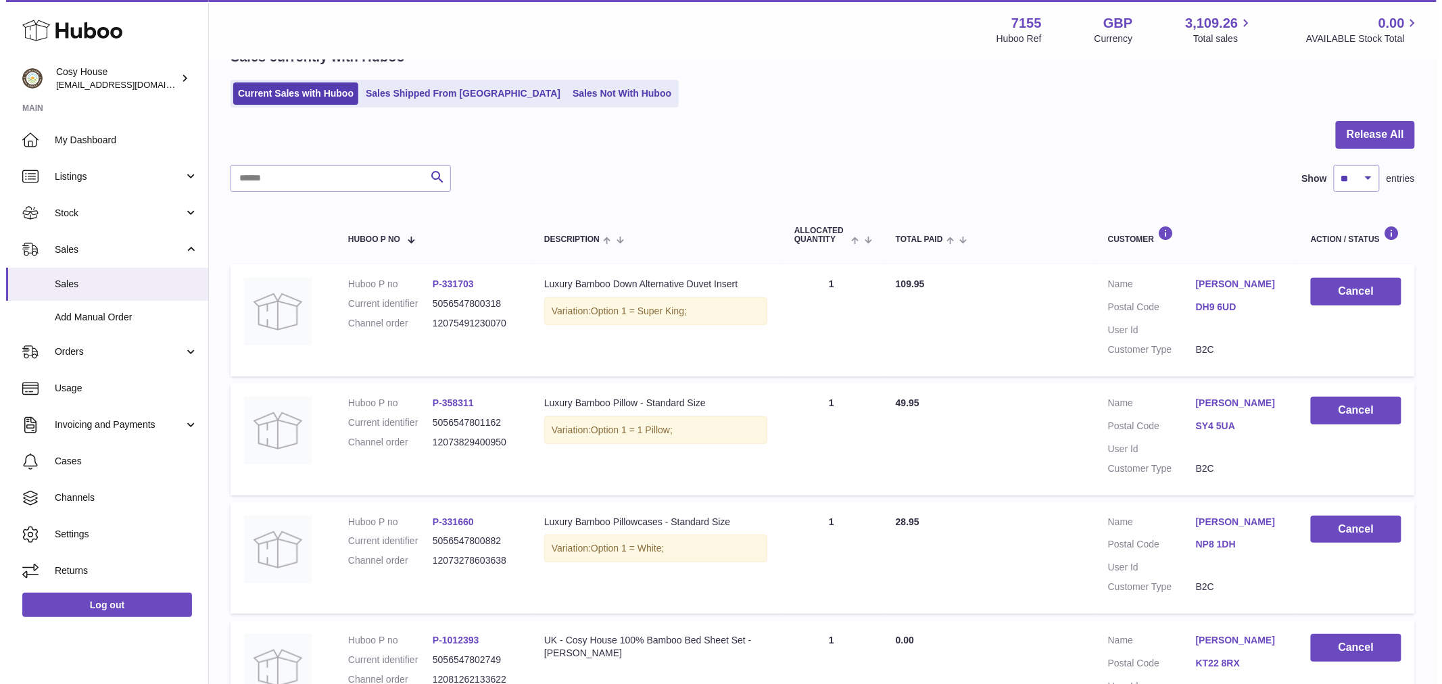
scroll to position [150, 0]
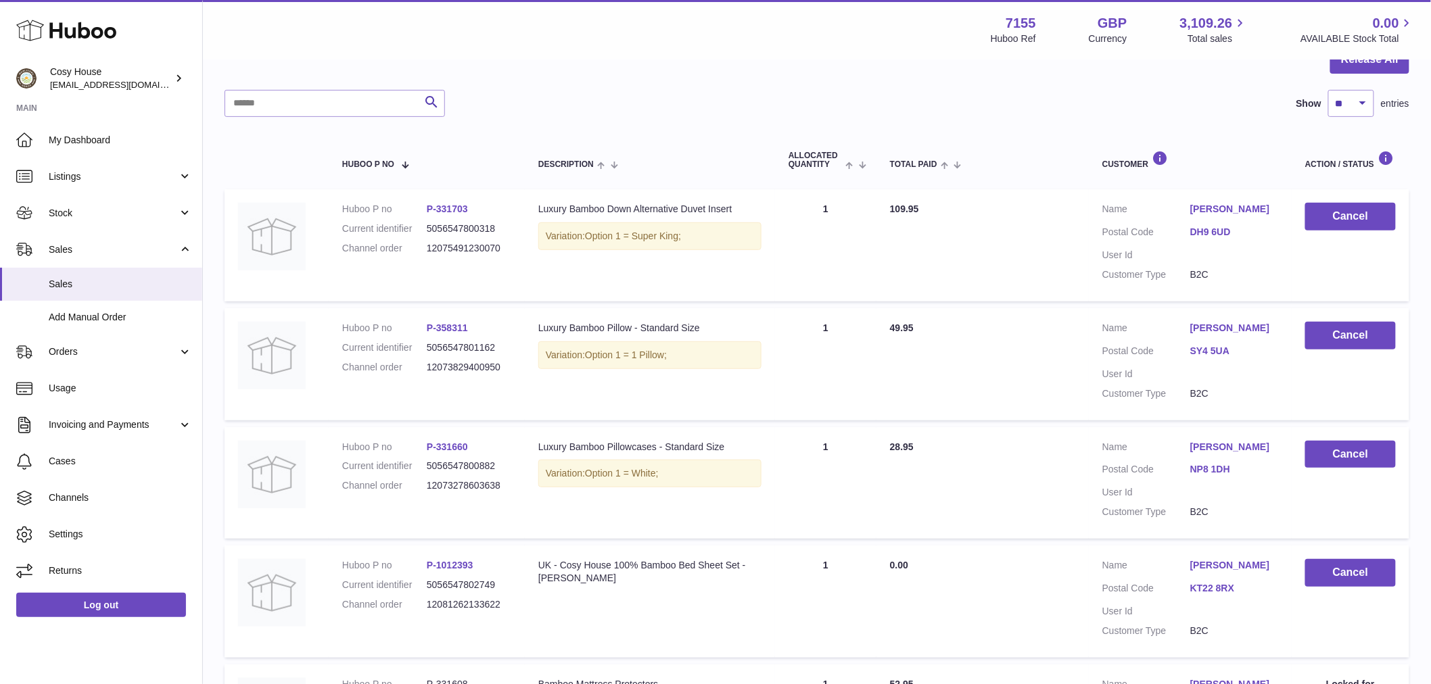
click at [676, 117] on div "Search Show ** ** ** *** entries" at bounding box center [816, 103] width 1185 height 27
click at [669, 90] on div at bounding box center [816, 68] width 1185 height 44
click at [455, 214] on link "P-331703" at bounding box center [447, 209] width 41 height 11
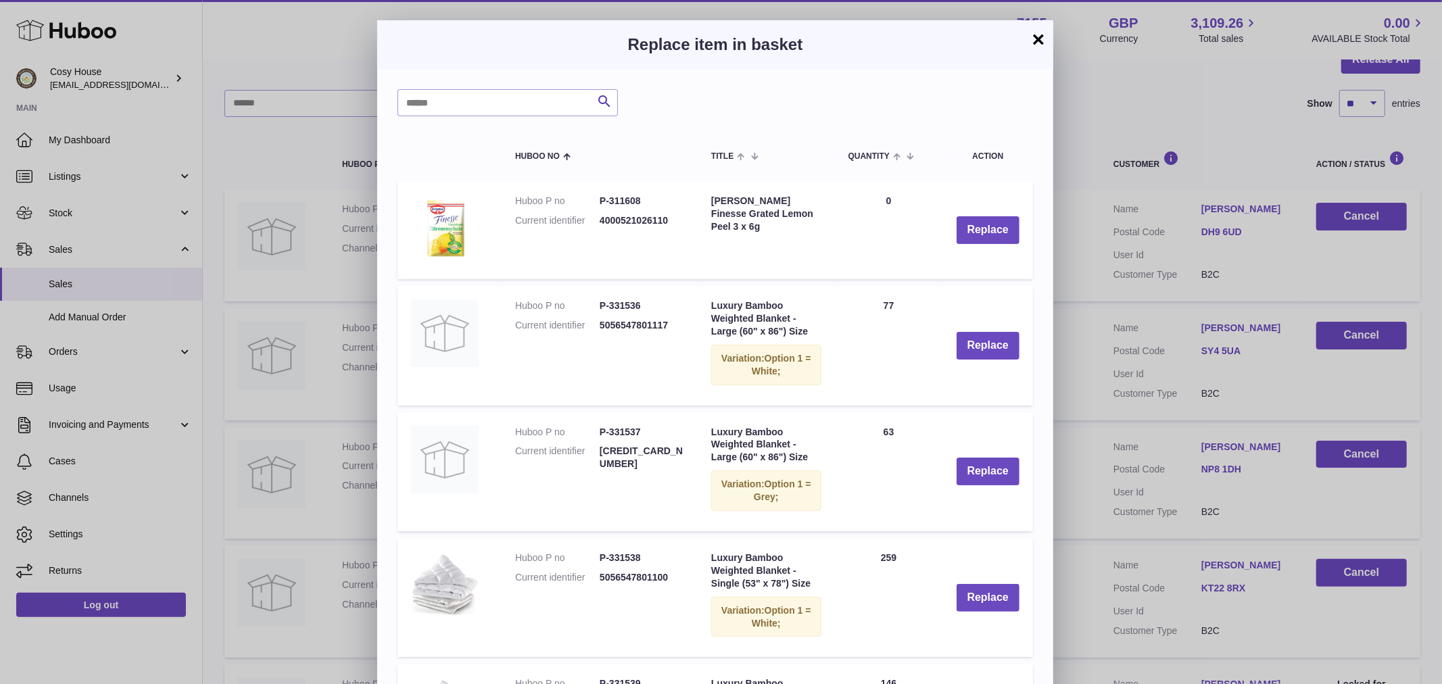
drag, startPoint x: 1040, startPoint y: 37, endPoint x: 1032, endPoint y: 48, distance: 13.1
click at [1039, 37] on button "×" at bounding box center [1038, 39] width 16 height 16
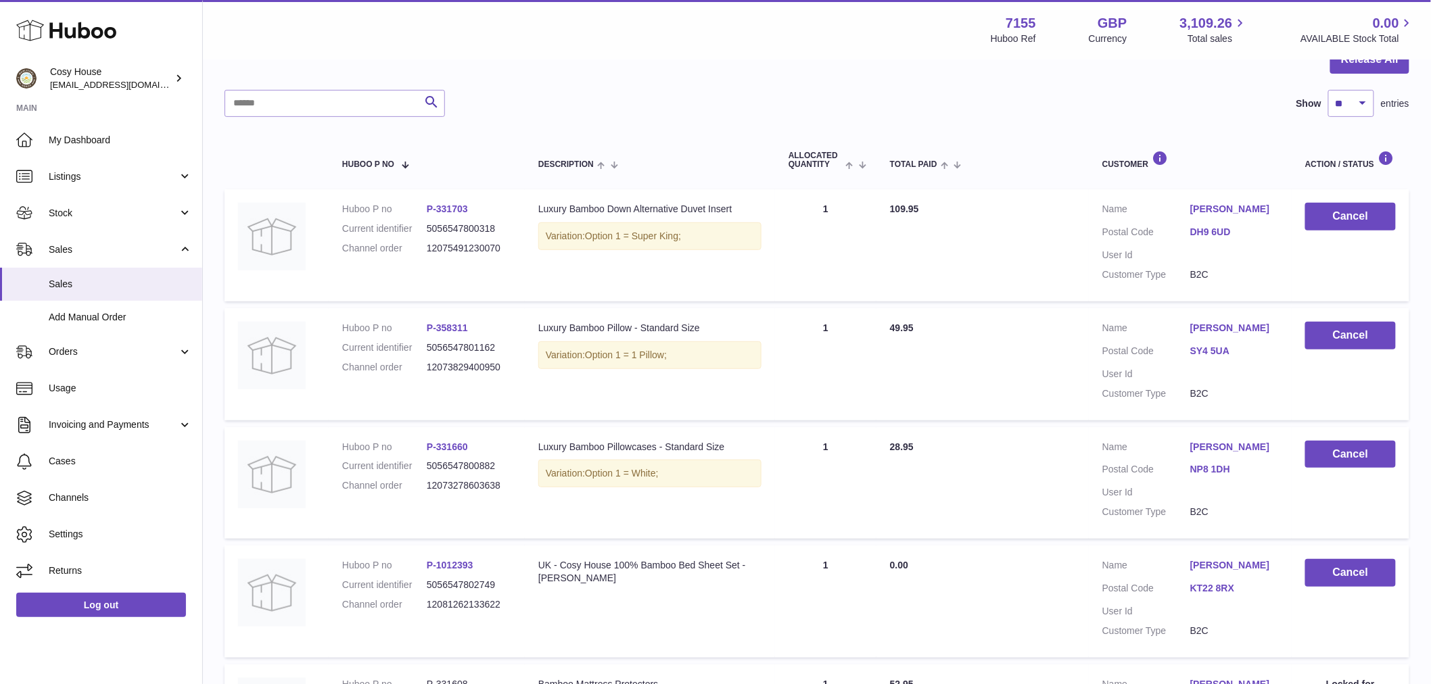
click at [444, 214] on link "P-331703" at bounding box center [447, 209] width 41 height 11
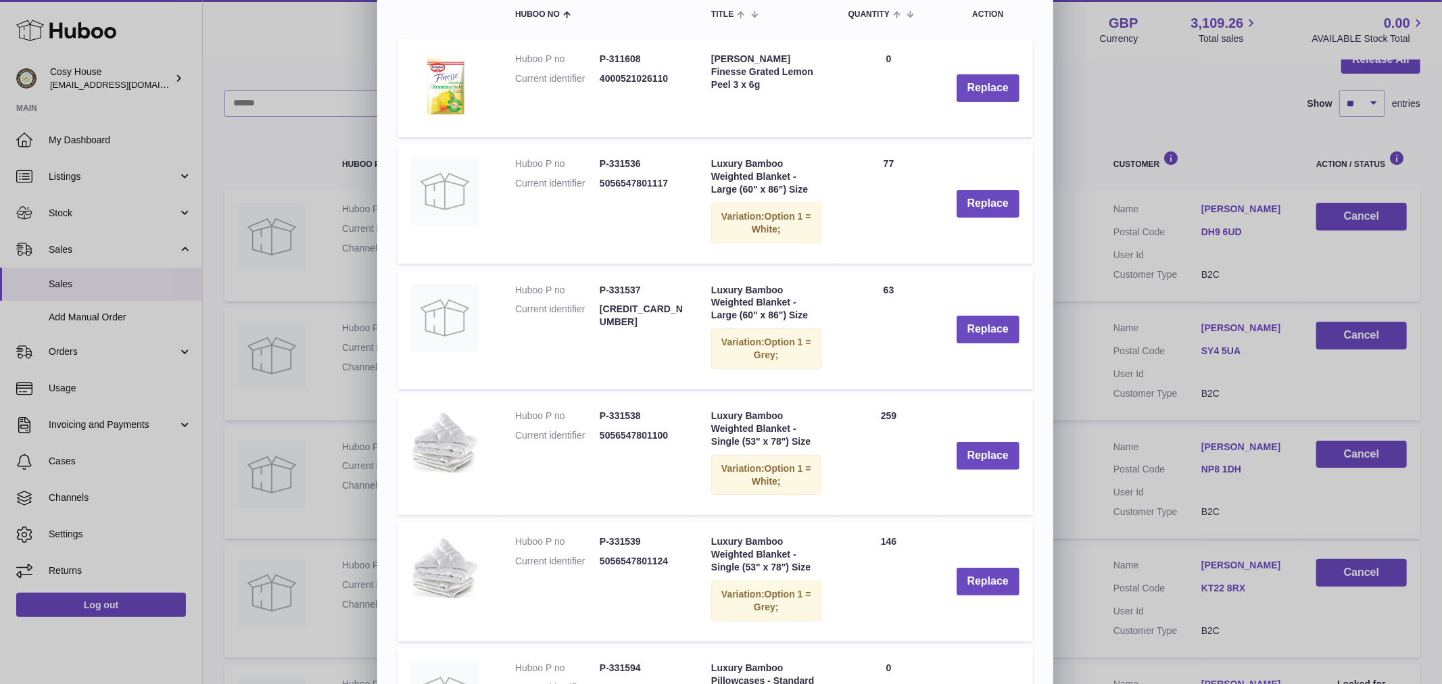
scroll to position [0, 0]
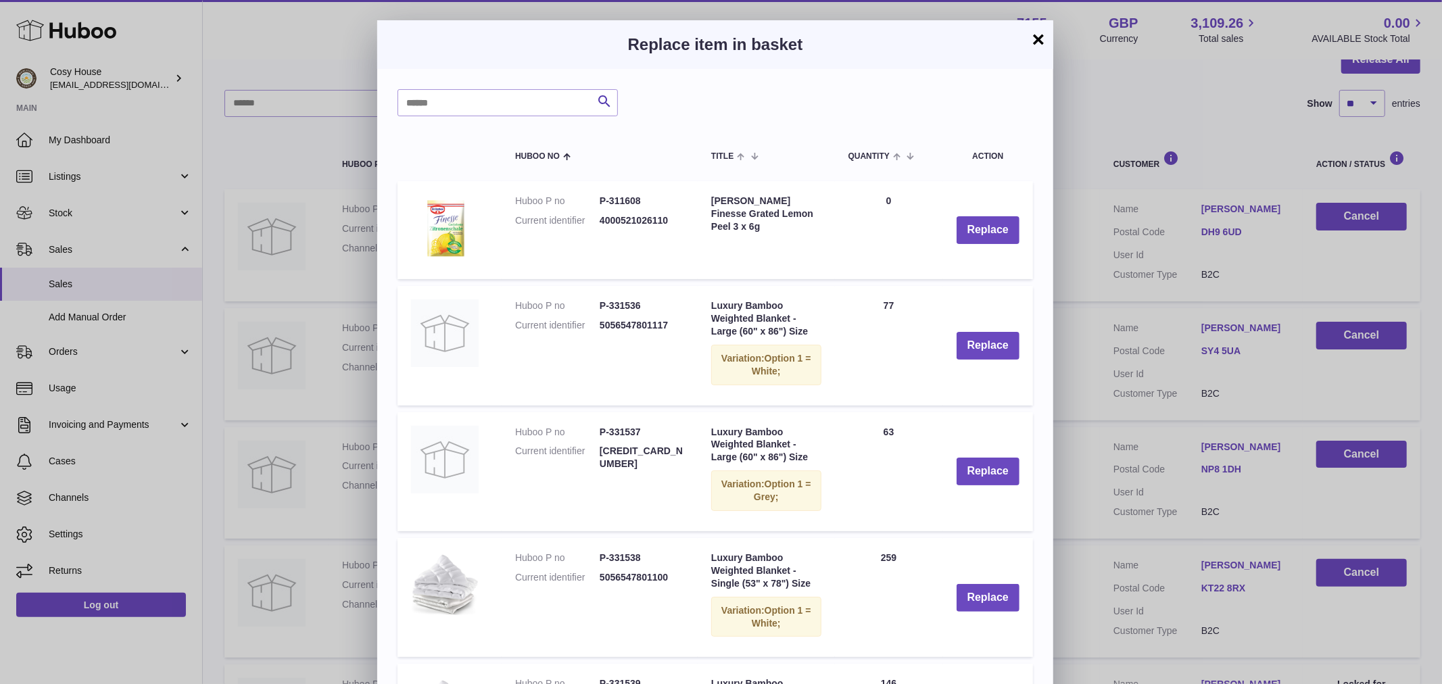
click at [1041, 39] on button "×" at bounding box center [1038, 39] width 16 height 16
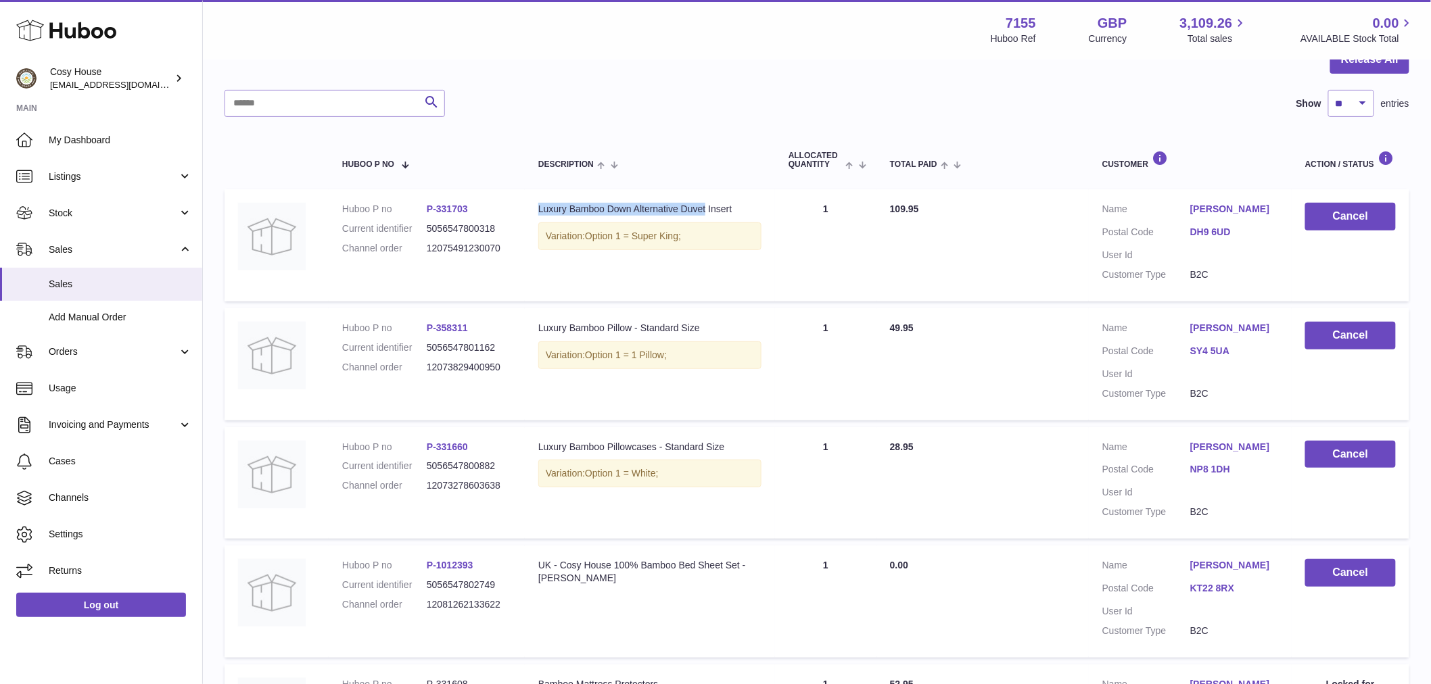
drag, startPoint x: 537, startPoint y: 237, endPoint x: 745, endPoint y: 241, distance: 208.3
click at [745, 241] on td "Description Luxury Bamboo Down Alternative Duvet Insert Variation: Option 1 = S…" at bounding box center [650, 245] width 250 height 112
copy div "Luxury Bamboo Down Alternative Duvet"
click at [572, 216] on div "Luxury Bamboo Down Alternative Duvet Insert" at bounding box center [649, 209] width 223 height 13
click at [556, 216] on div "Luxury Bamboo Down Alternative Duvet Insert" at bounding box center [649, 209] width 223 height 13
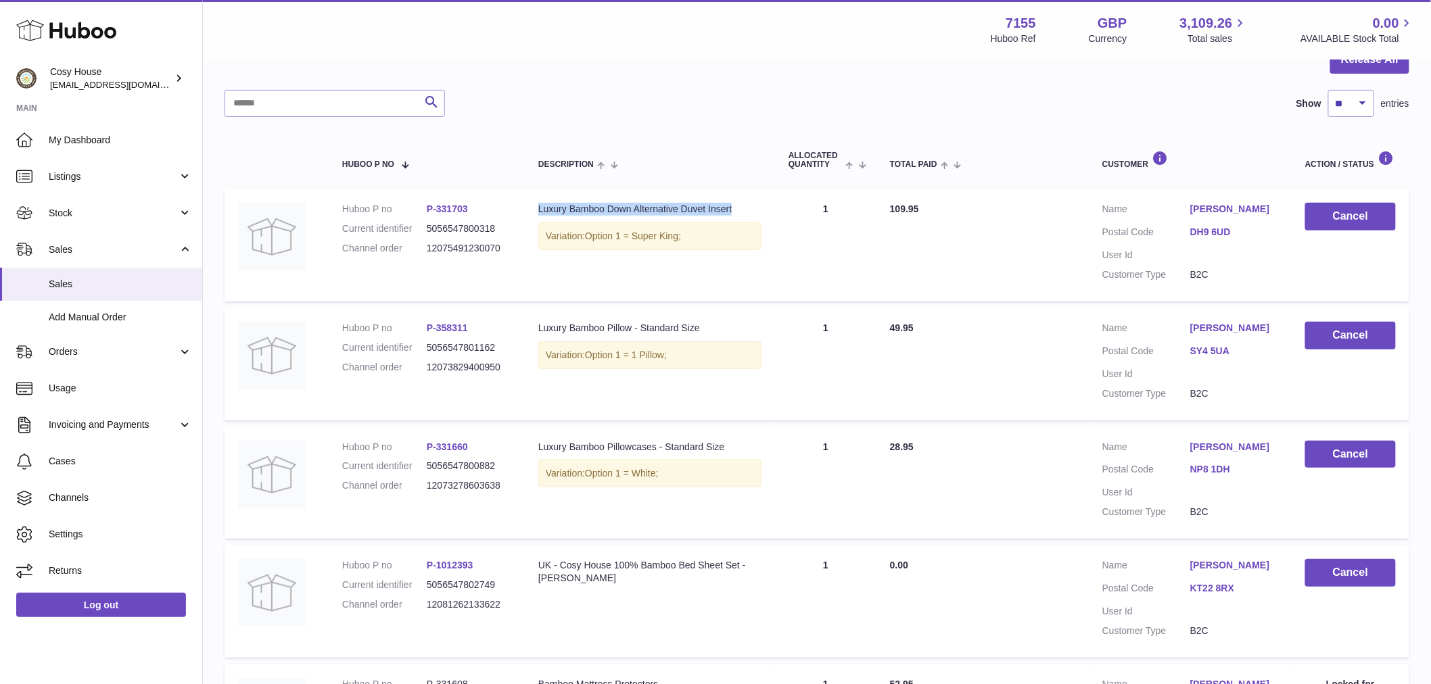
drag, startPoint x: 556, startPoint y: 237, endPoint x: 740, endPoint y: 249, distance: 184.3
click at [740, 216] on div "Luxury Bamboo Down Alternative Duvet Insert" at bounding box center [649, 209] width 223 height 13
click at [464, 214] on link "P-331703" at bounding box center [447, 209] width 41 height 11
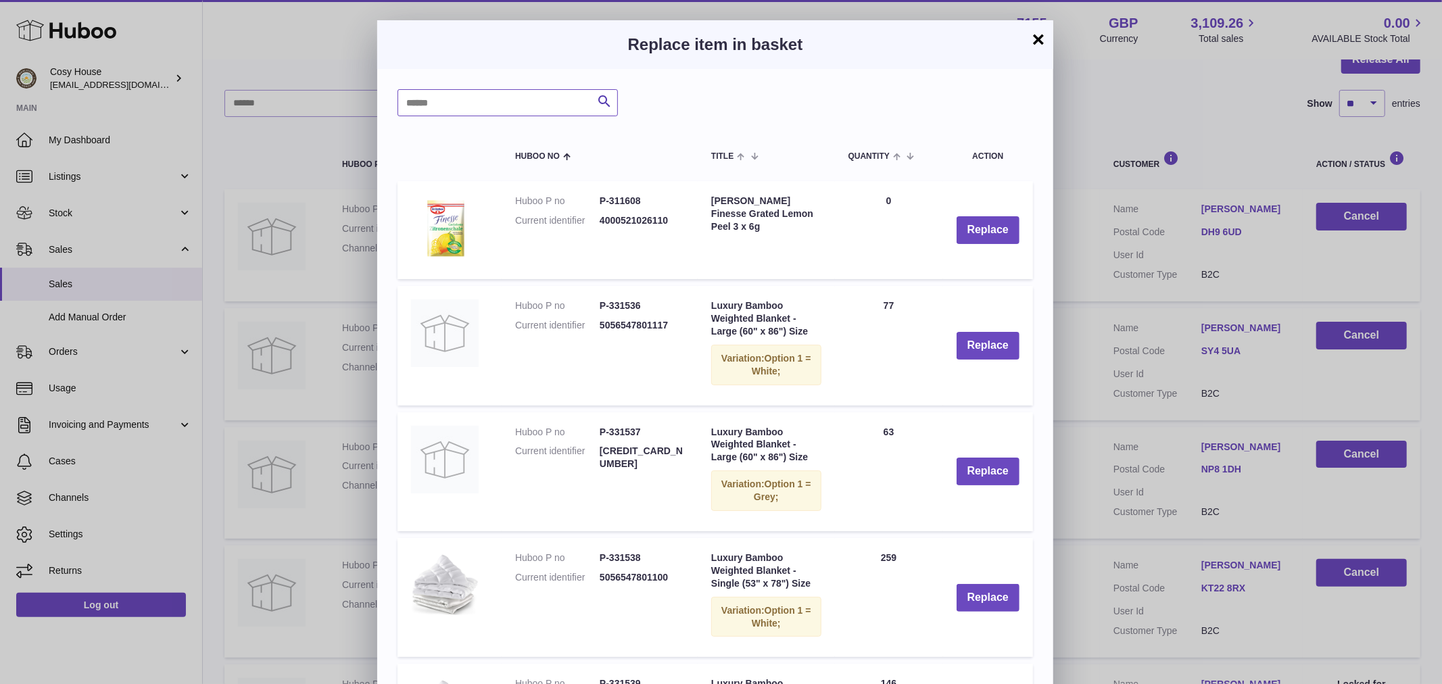
click at [528, 110] on input "text" at bounding box center [508, 102] width 220 height 27
click at [504, 106] on input "text" at bounding box center [508, 102] width 220 height 27
paste input "**********"
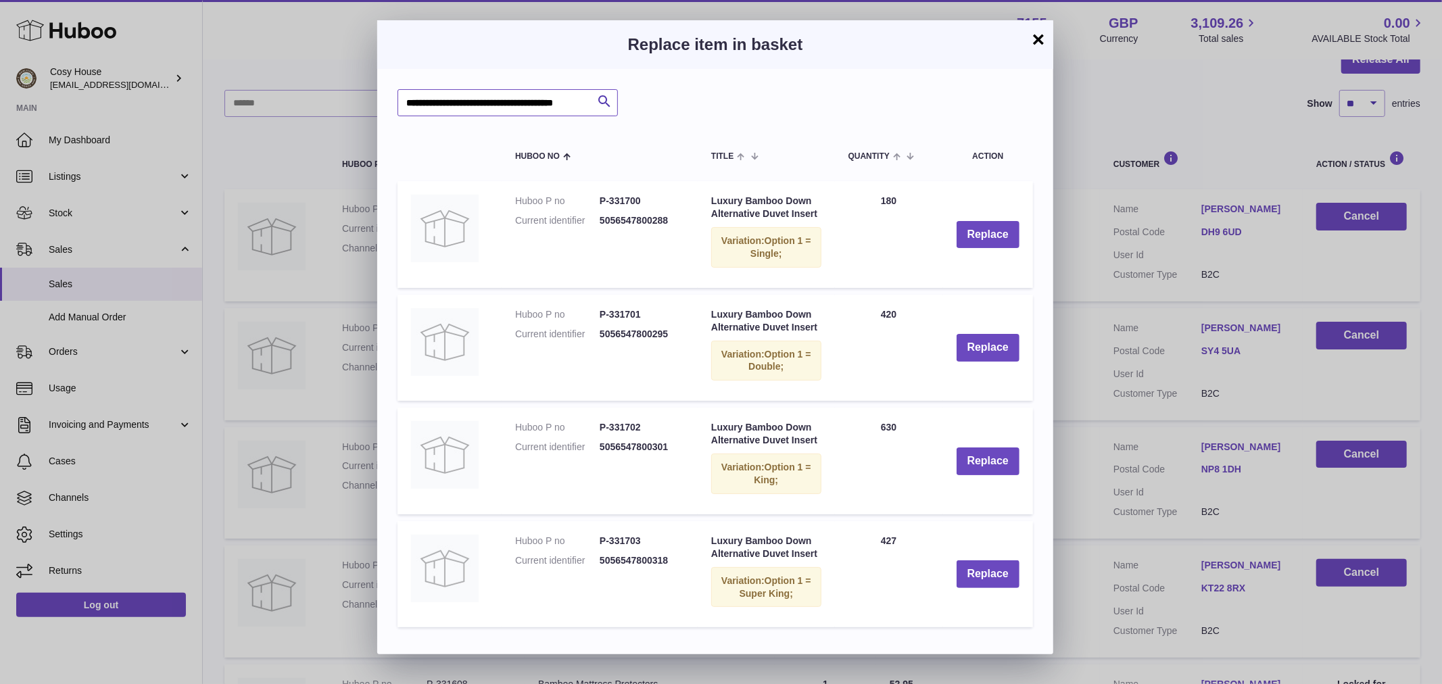
type input "**********"
click at [1043, 42] on button "×" at bounding box center [1038, 39] width 16 height 16
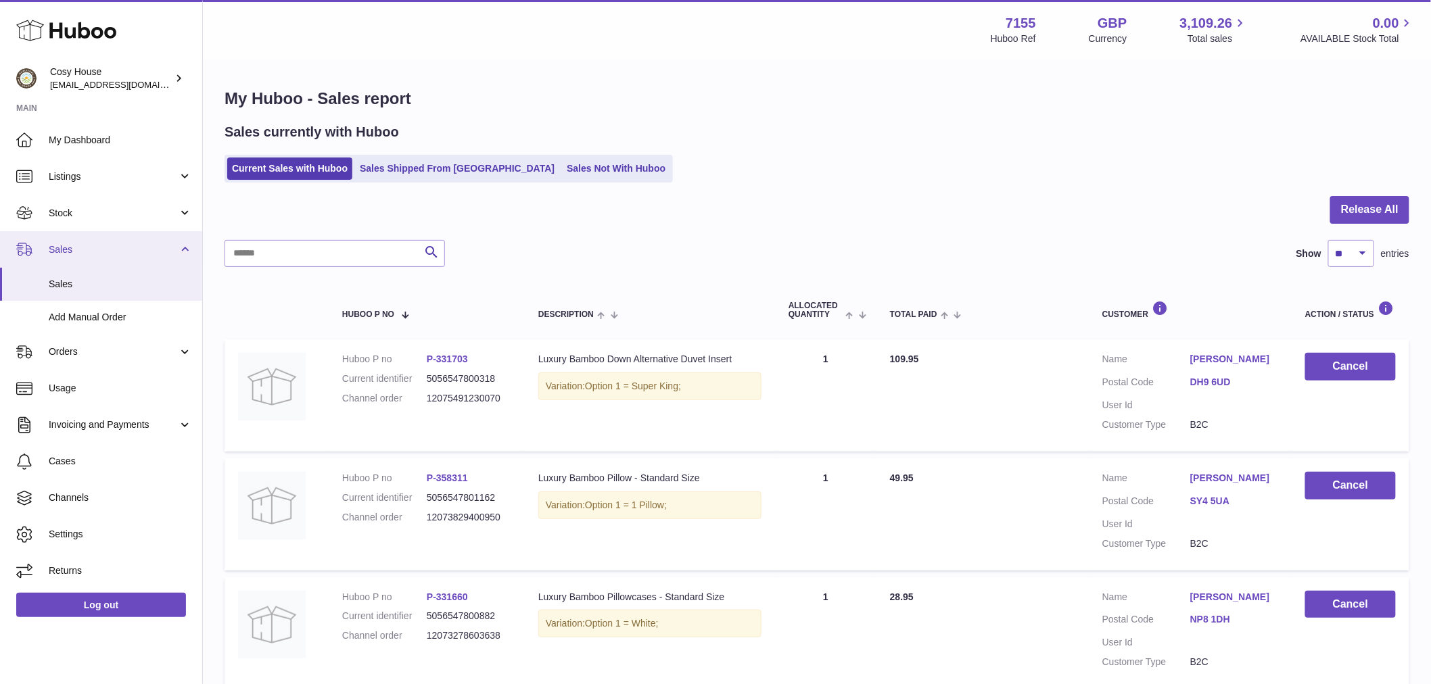
click at [180, 258] on link "Sales" at bounding box center [101, 249] width 202 height 37
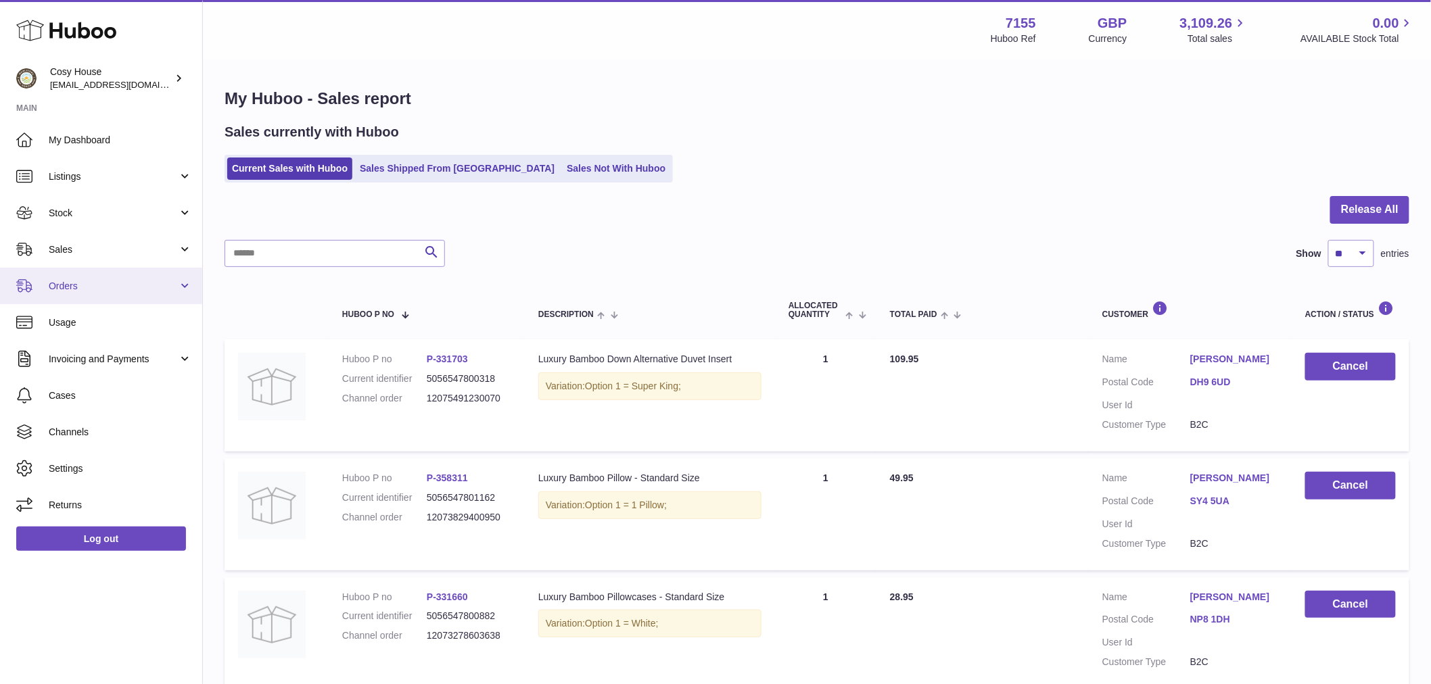
click at [181, 301] on link "Orders" at bounding box center [101, 286] width 202 height 37
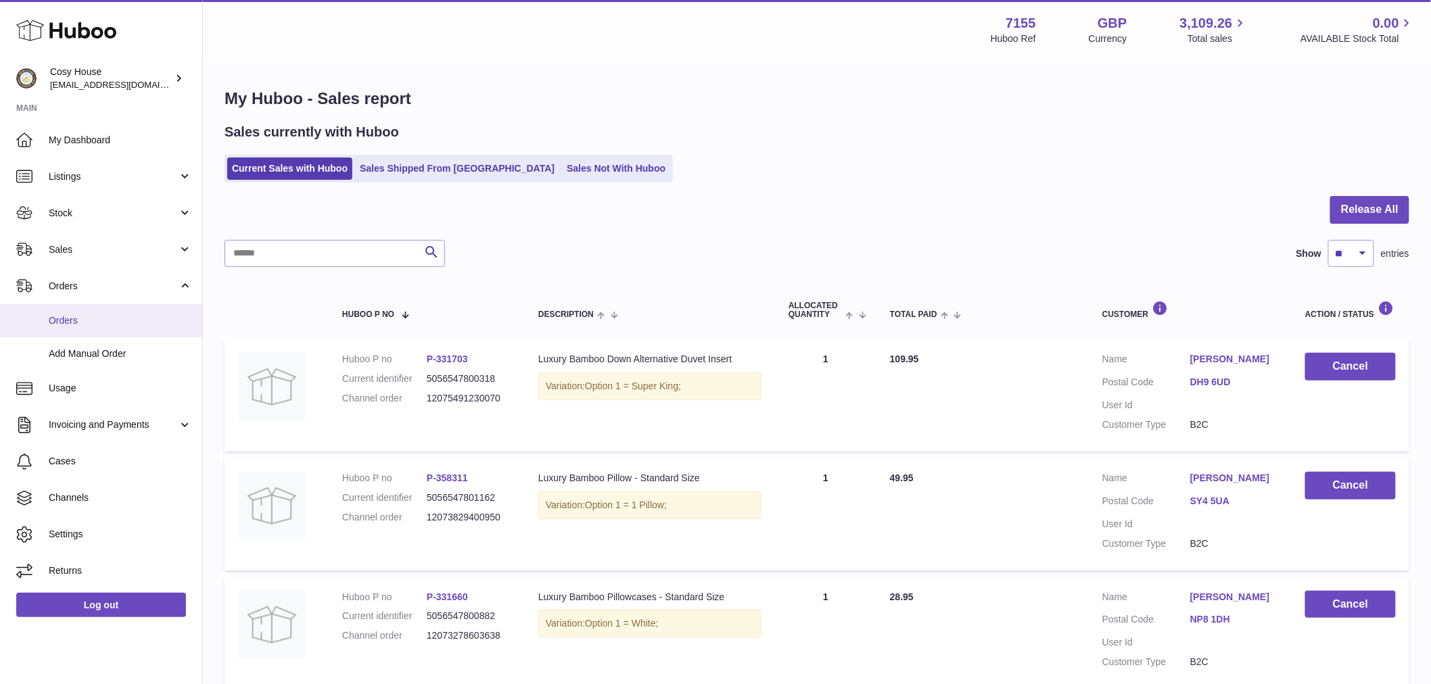
click at [75, 327] on span "Orders" at bounding box center [120, 320] width 143 height 13
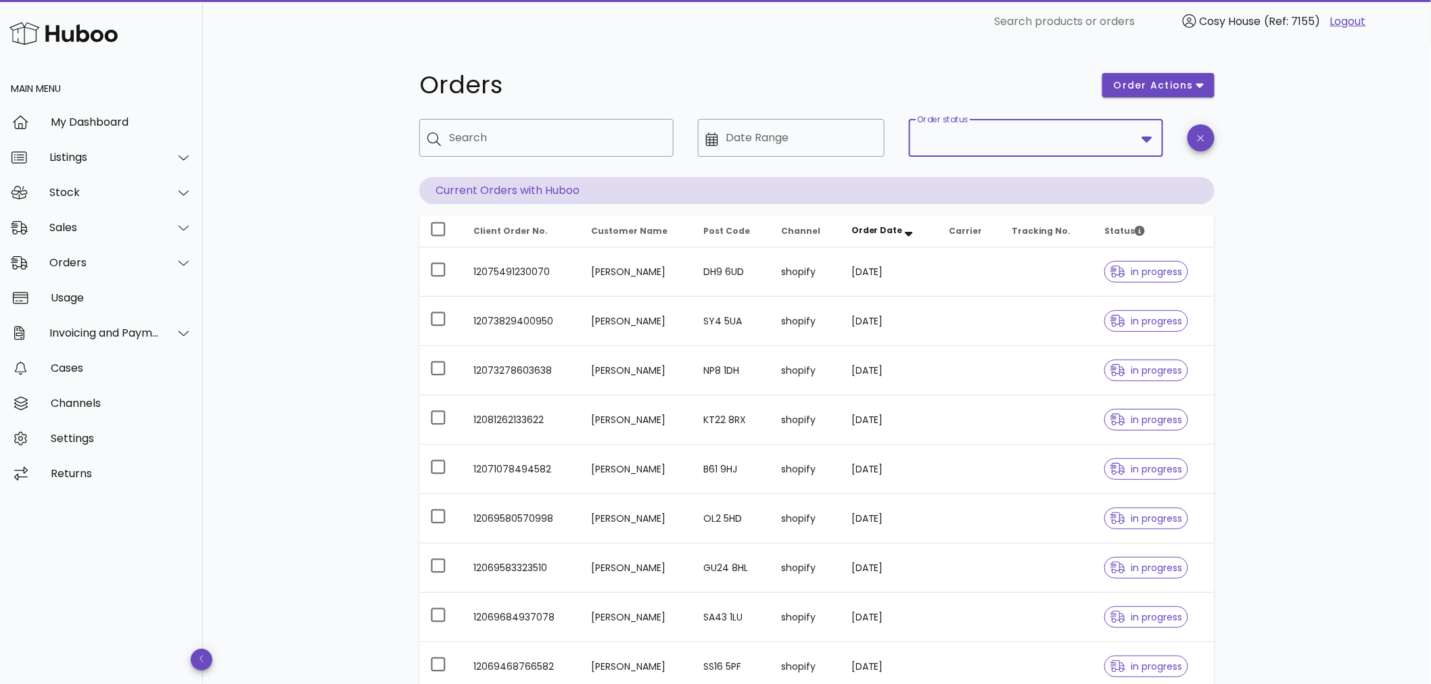
click at [1133, 143] on input "Order status" at bounding box center [1026, 138] width 219 height 22
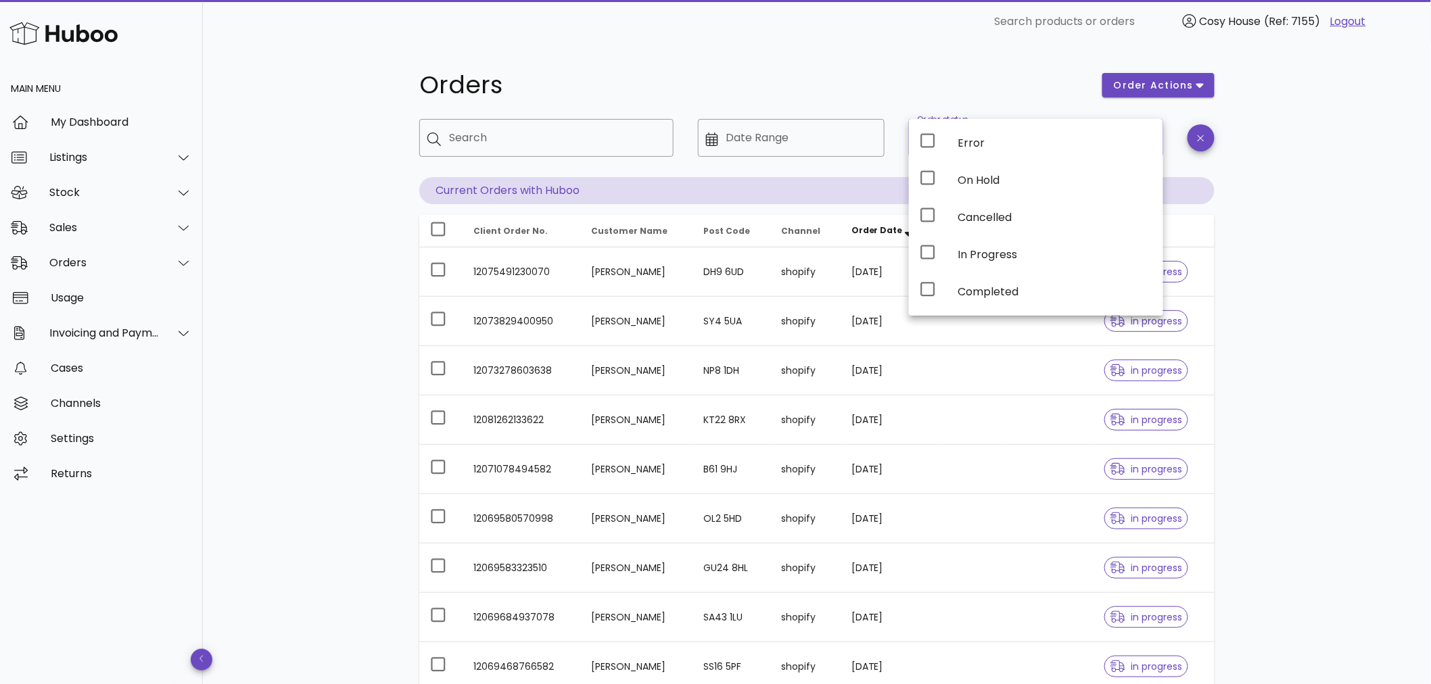
drag, startPoint x: 1275, startPoint y: 214, endPoint x: 1267, endPoint y: 205, distance: 12.0
click at [1270, 208] on div "Orders order actions ​ Search ​ Date Range ​ Order status Current Orders with H…" at bounding box center [817, 466] width 1228 height 846
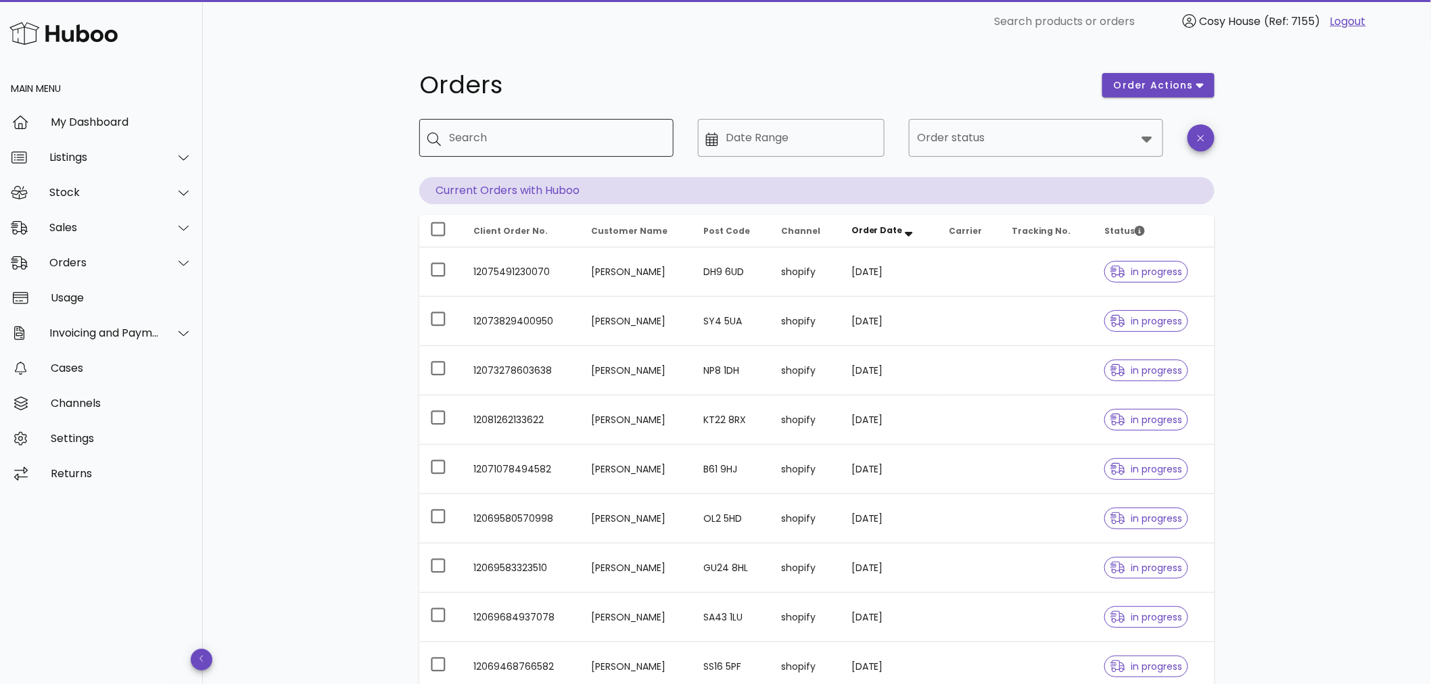
click at [509, 137] on input "Search" at bounding box center [556, 138] width 214 height 22
click at [515, 130] on input "Search" at bounding box center [556, 138] width 214 height 22
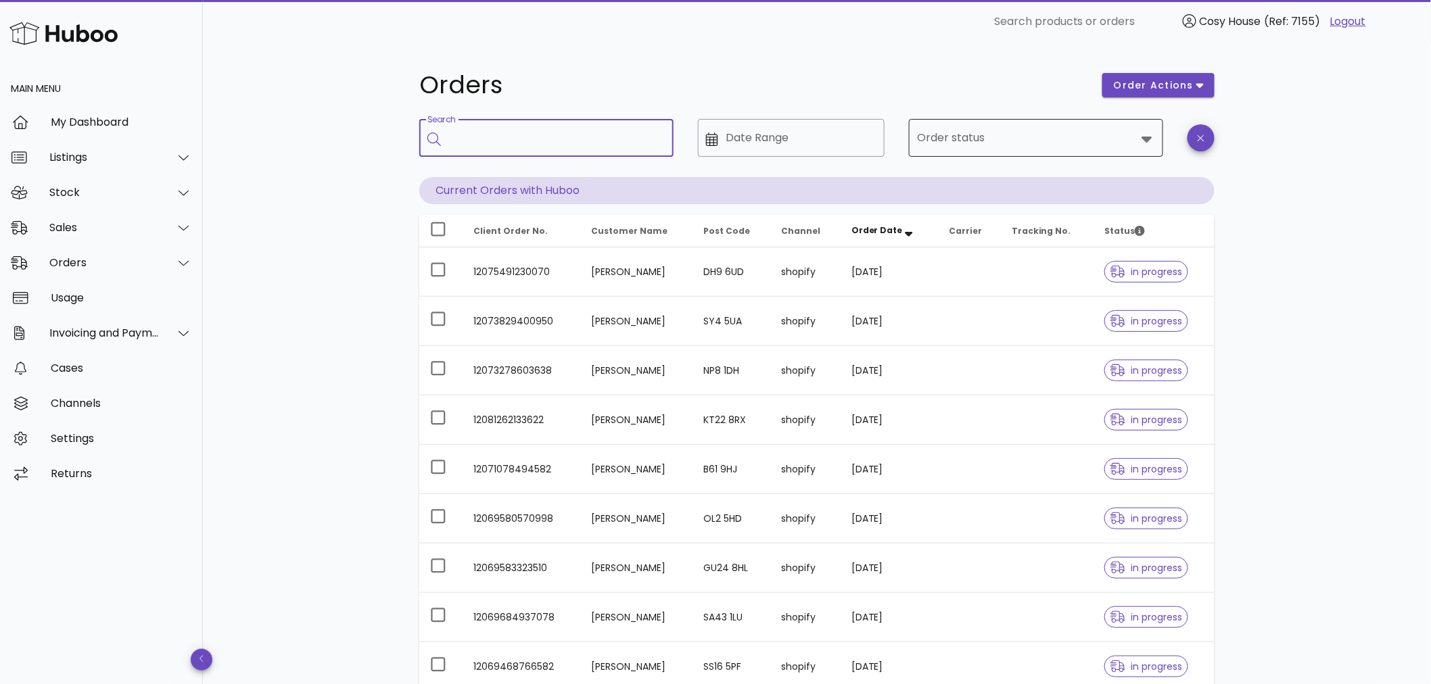
click at [1147, 131] on icon at bounding box center [1147, 138] width 16 height 16
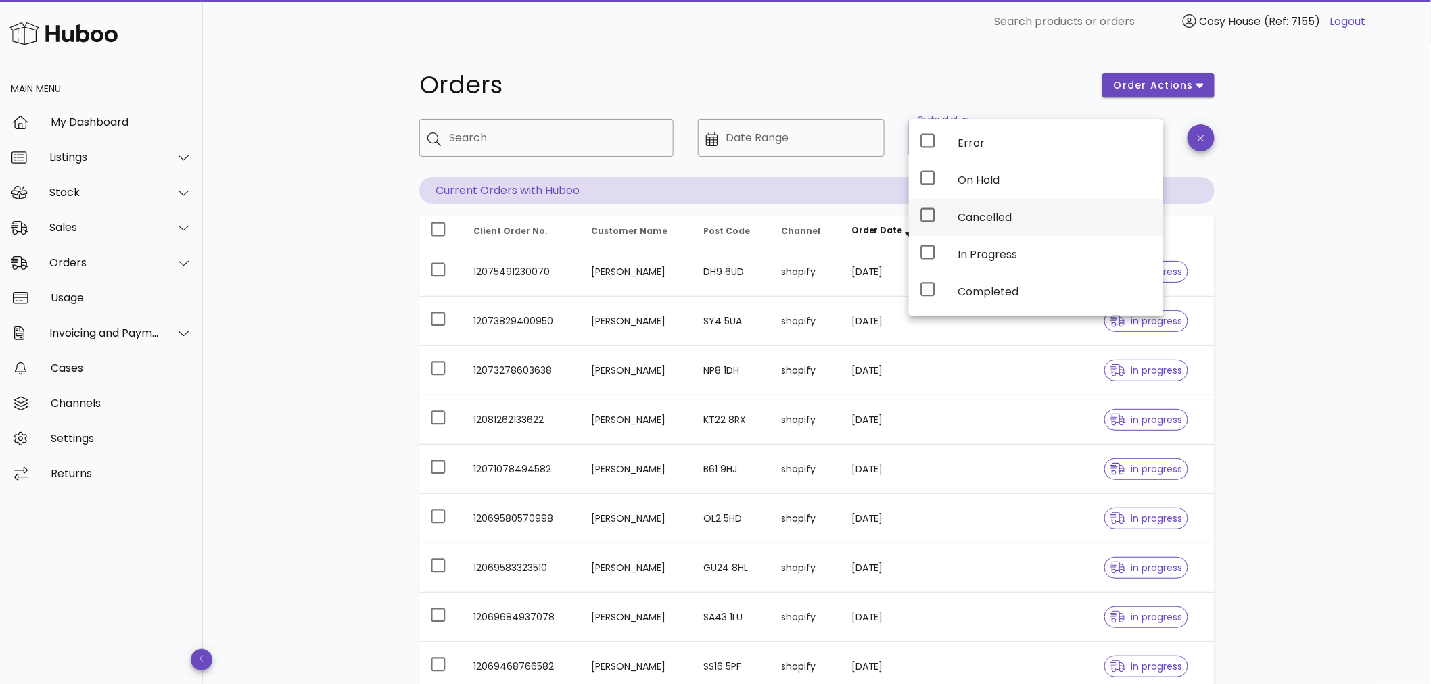
click at [926, 216] on icon at bounding box center [928, 215] width 16 height 16
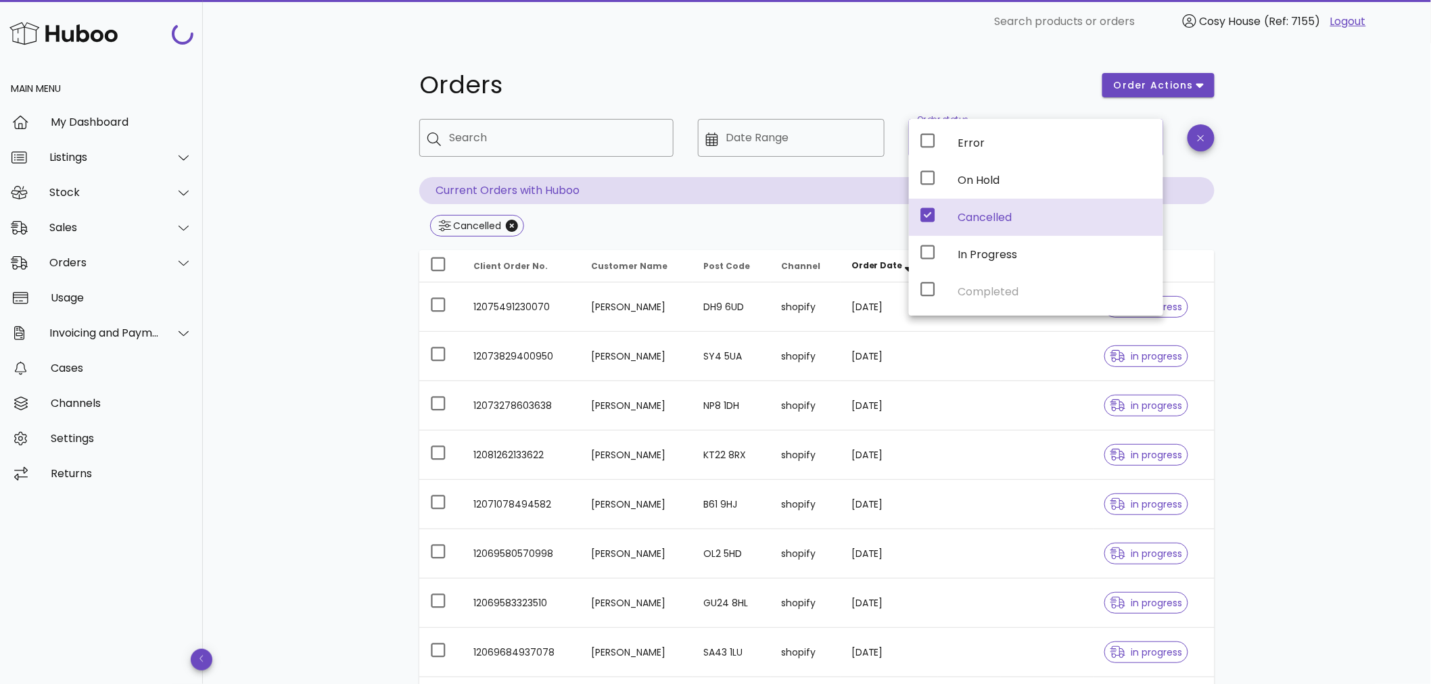
drag, startPoint x: 1368, startPoint y: 241, endPoint x: 1345, endPoint y: 251, distance: 24.2
click at [1368, 241] on div "Orders order actions ​ Search ​ Date Range ​ Order status Cancelled Current Ord…" at bounding box center [817, 484] width 1228 height 882
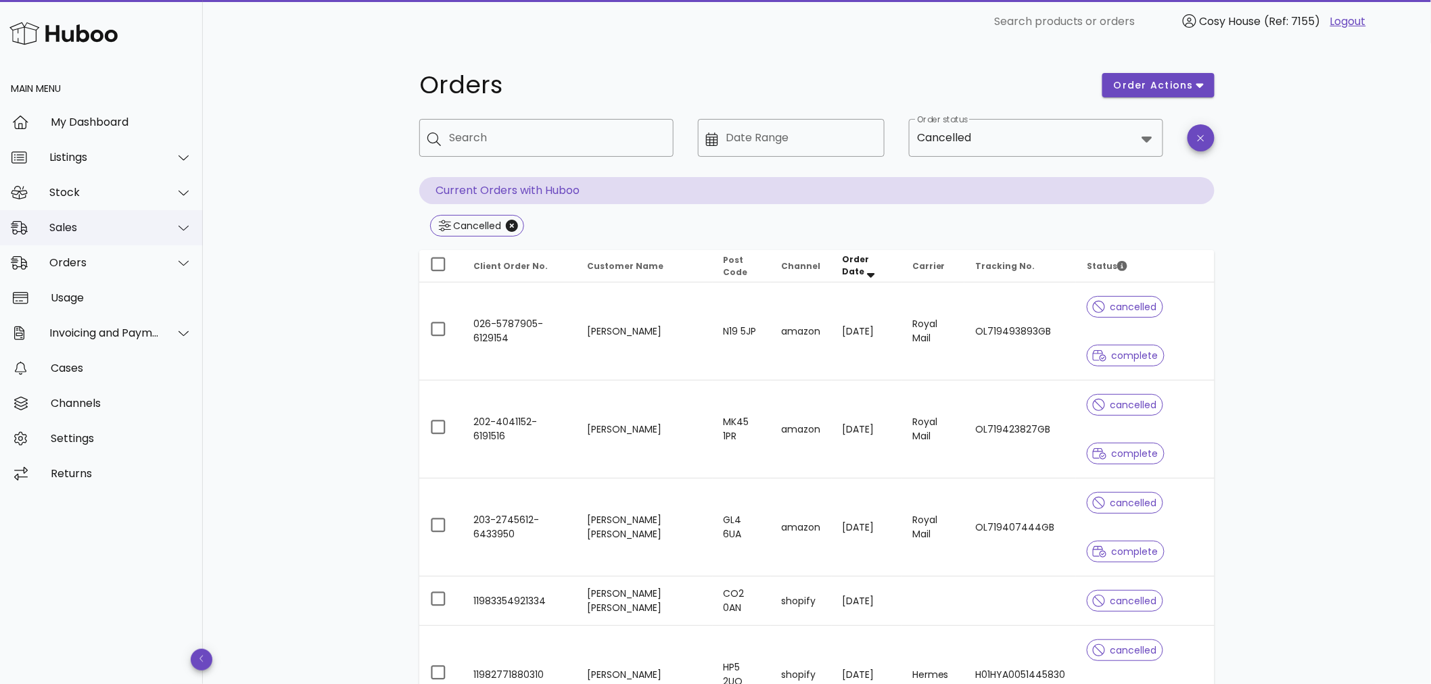
click at [190, 224] on div at bounding box center [183, 228] width 17 height 12
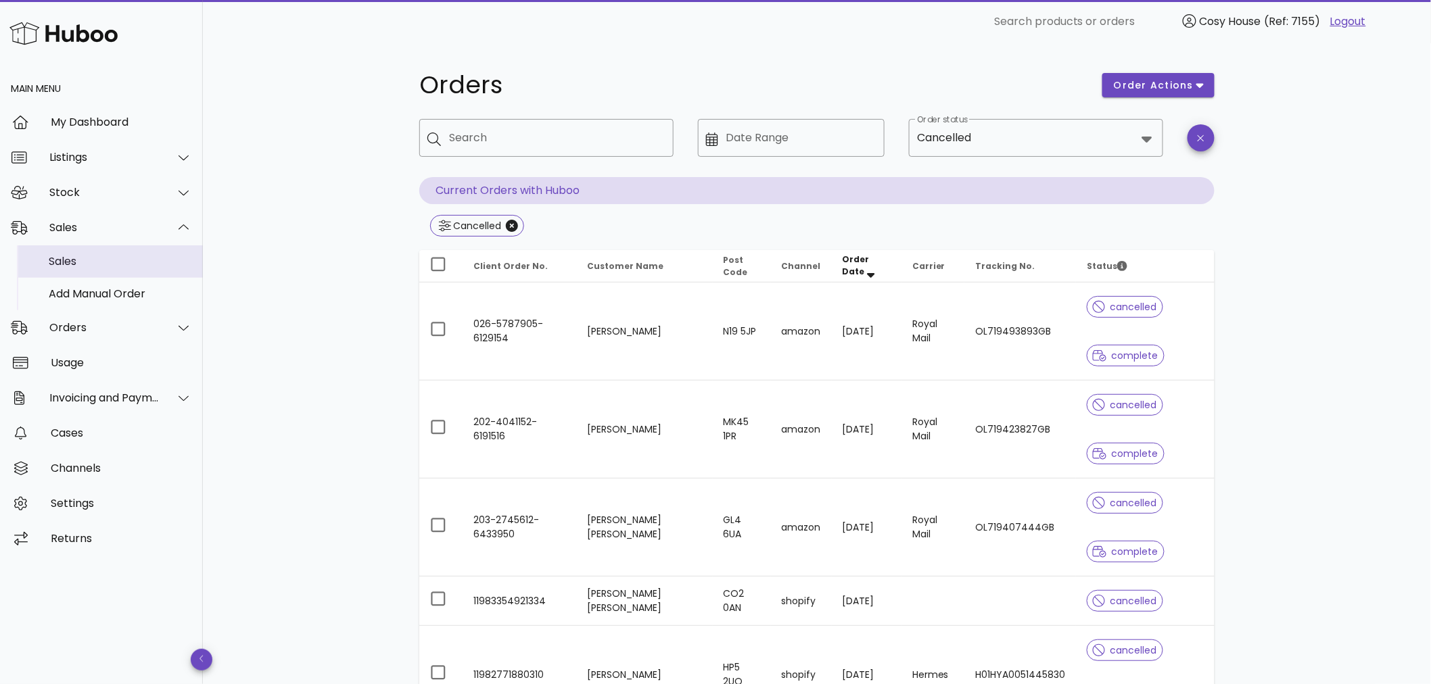
click at [72, 258] on div "Sales" at bounding box center [120, 261] width 143 height 13
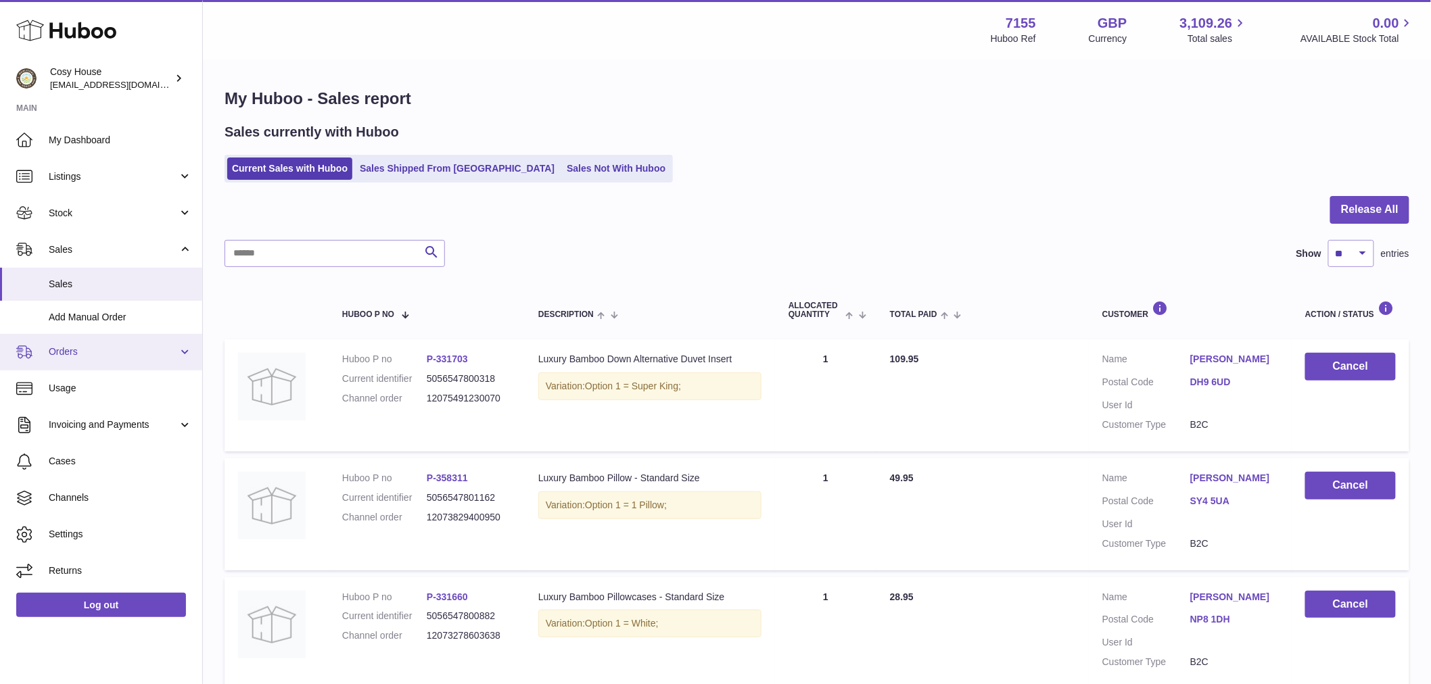
click at [89, 358] on span "Orders" at bounding box center [113, 351] width 129 height 13
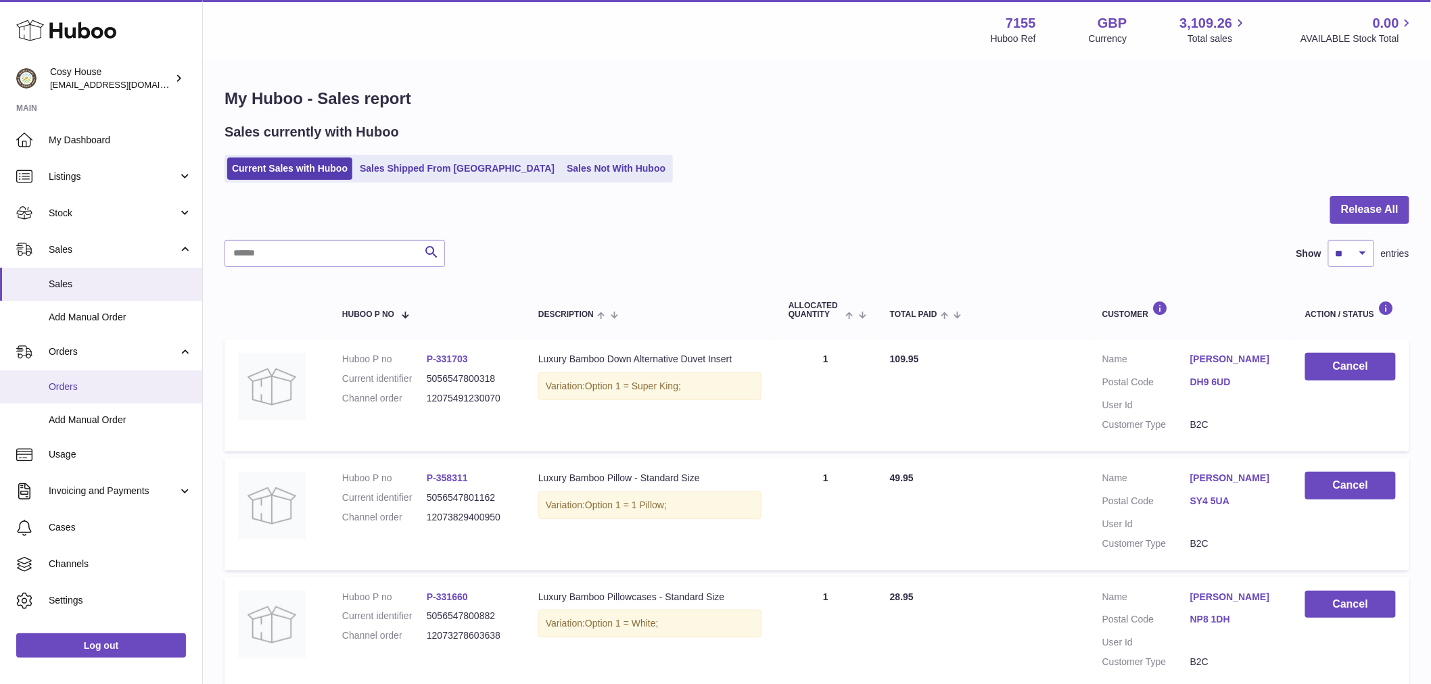
click at [84, 393] on span "Orders" at bounding box center [120, 387] width 143 height 13
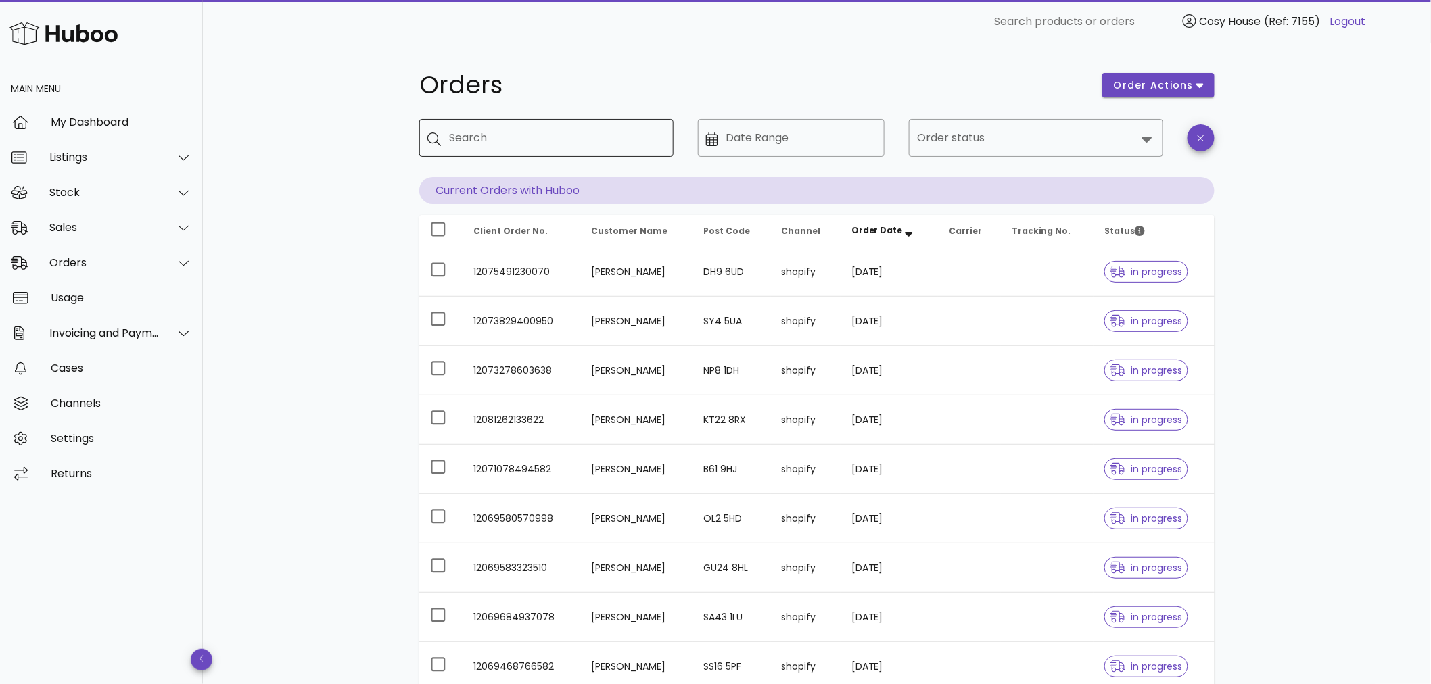
click at [527, 139] on input "Search" at bounding box center [556, 138] width 214 height 22
click at [1136, 134] on input "Order status" at bounding box center [1026, 138] width 219 height 22
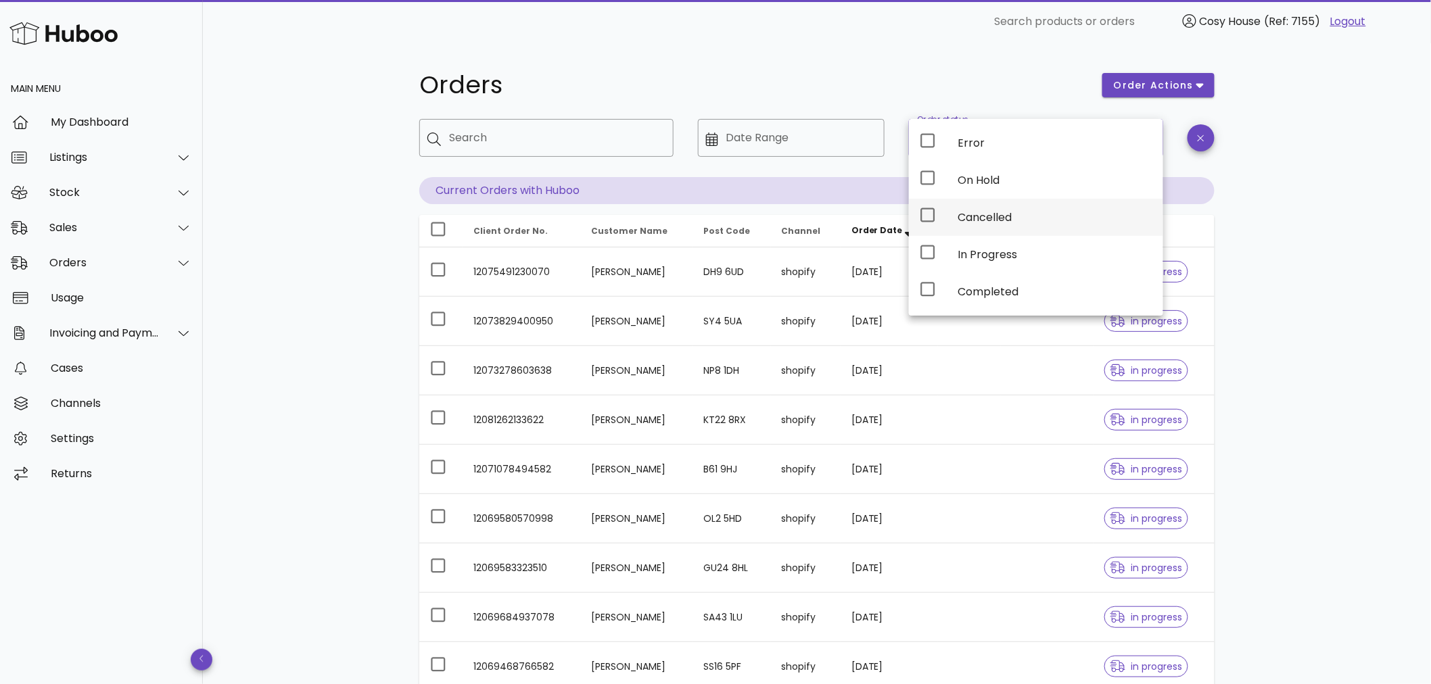
click at [925, 215] on icon at bounding box center [928, 215] width 16 height 16
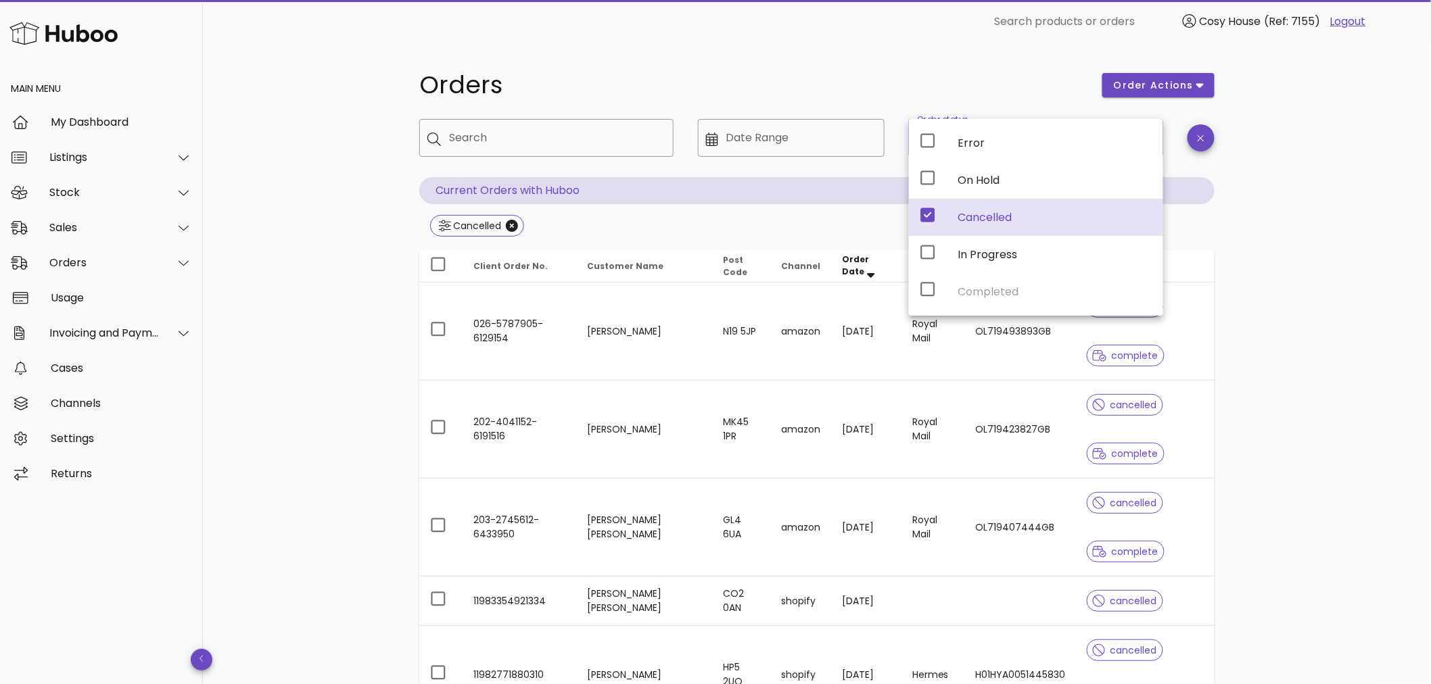
click at [1350, 316] on div "Orders order actions ​ Search ​ Date Range ​ Order status Cancelled Current Ord…" at bounding box center [817, 654] width 1228 height 1222
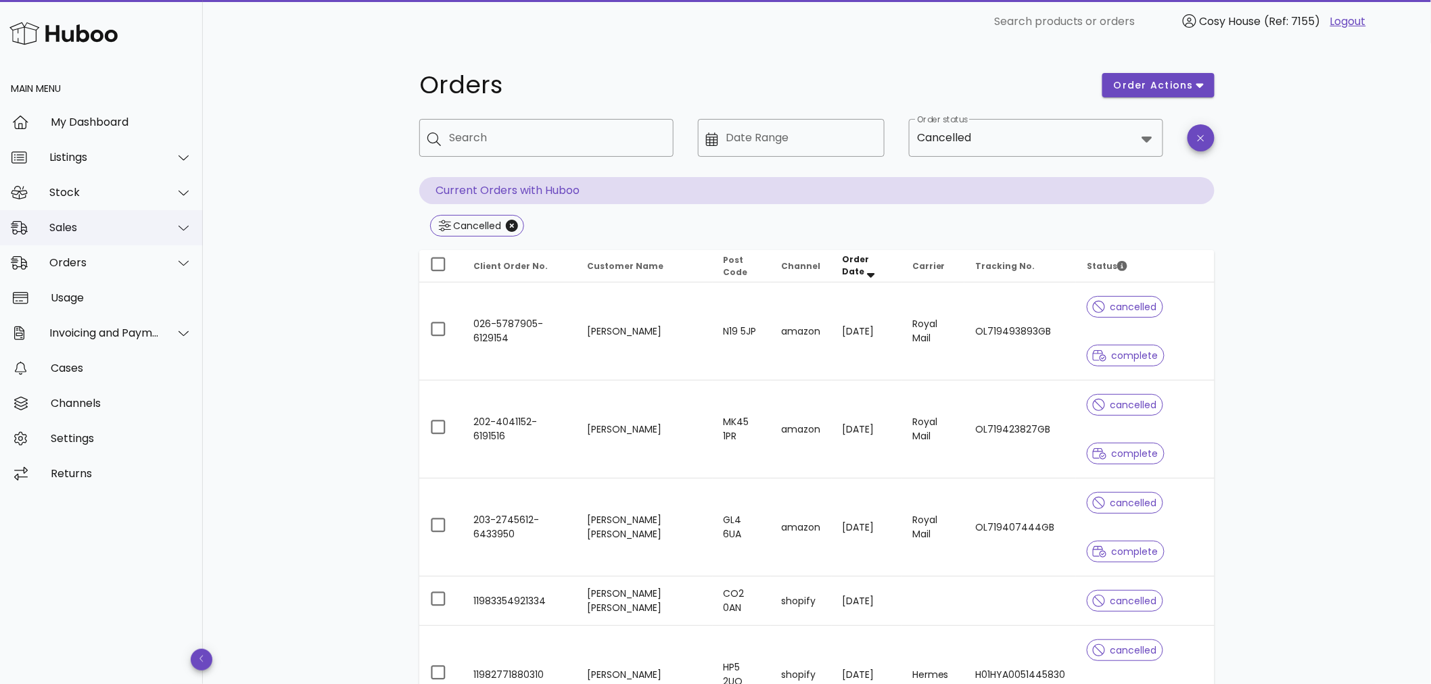
click at [185, 229] on icon at bounding box center [183, 228] width 10 height 5
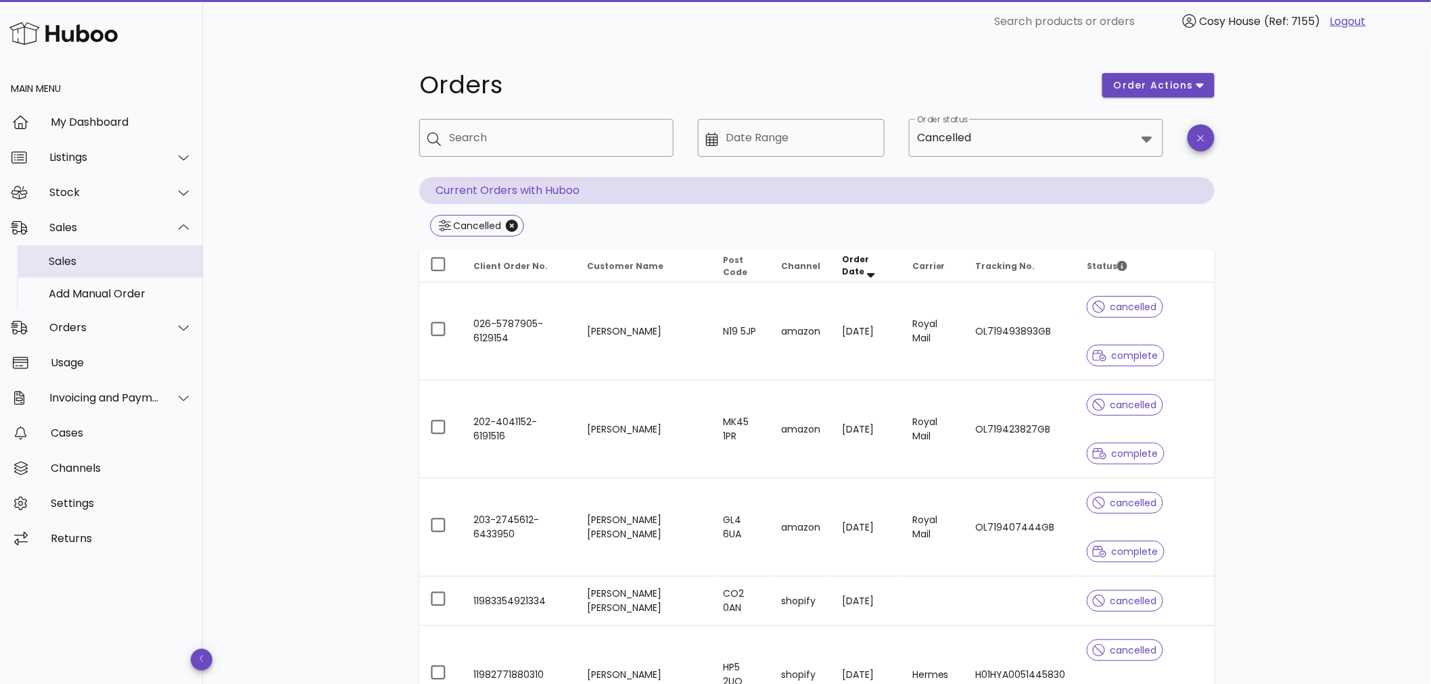
click at [64, 257] on div "Sales" at bounding box center [120, 261] width 143 height 13
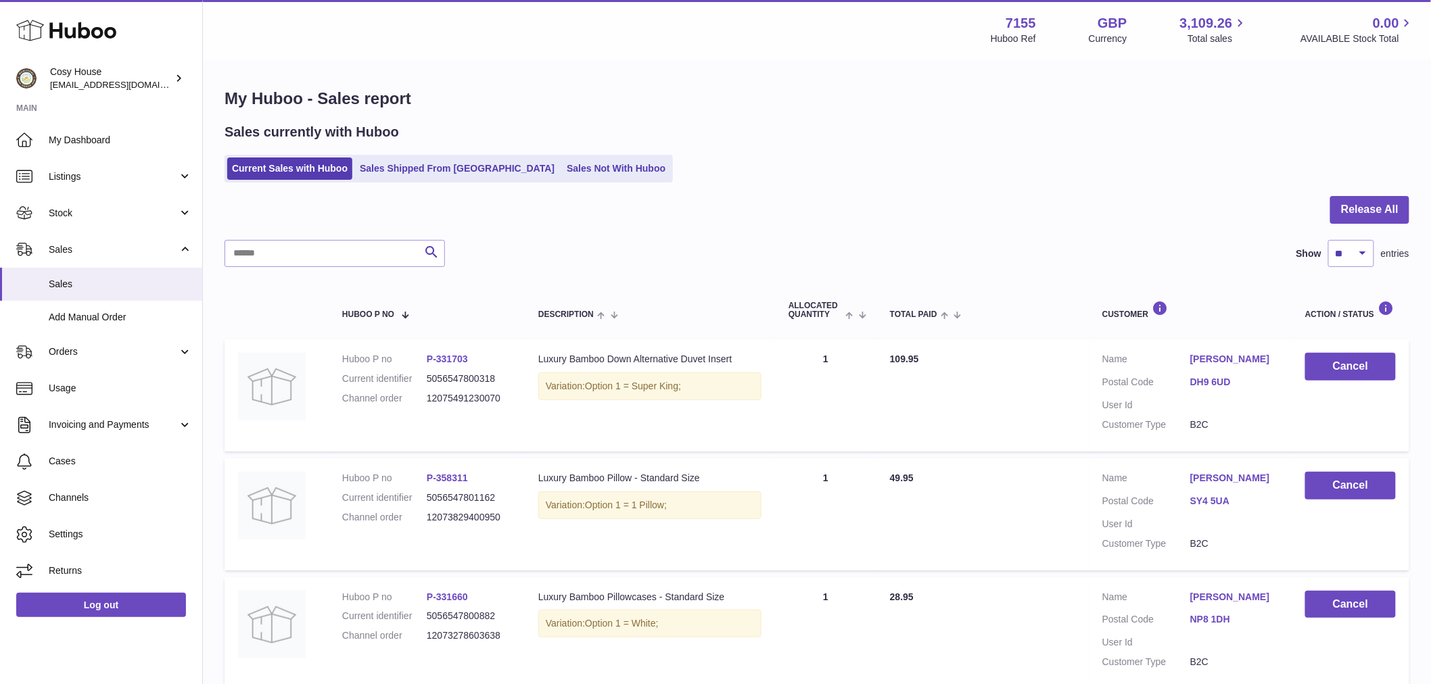
drag, startPoint x: 832, startPoint y: 221, endPoint x: 843, endPoint y: 162, distance: 59.8
click at [826, 214] on div at bounding box center [816, 218] width 1185 height 44
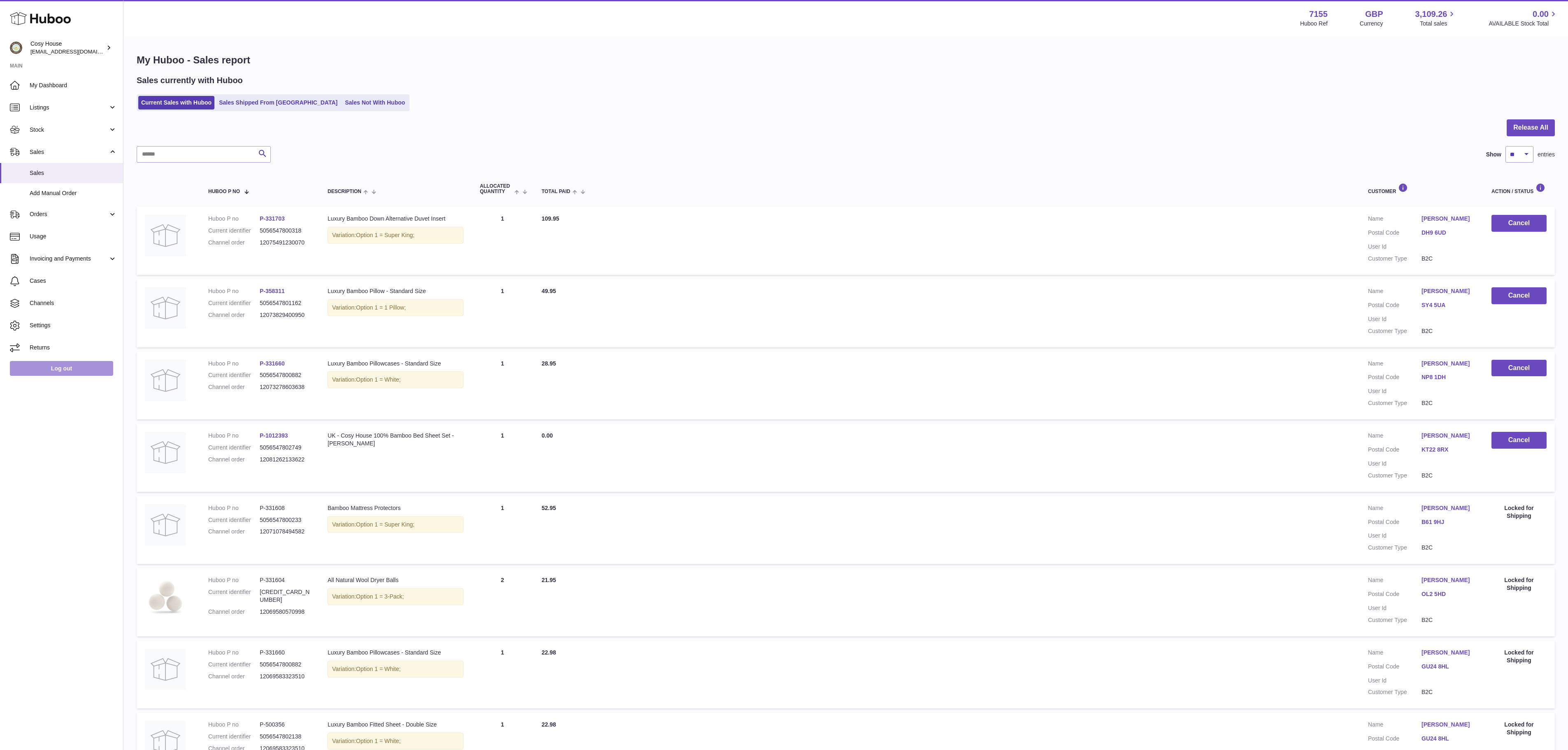
click at [69, 376] on link "Log out" at bounding box center [61, 368] width 103 height 15
